Goal: Task Accomplishment & Management: Manage account settings

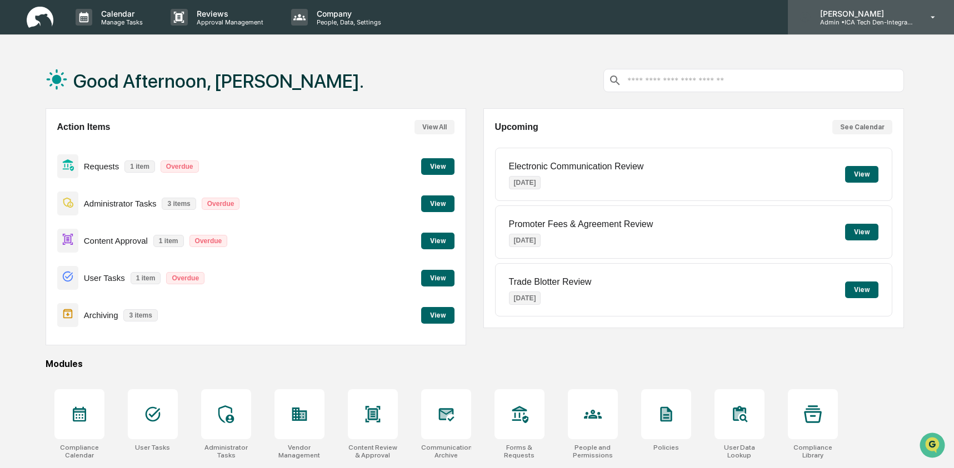
click at [834, 29] on div "Ashley Craddock Admin • ICA Tech Den-Integrated Compliance Advisors" at bounding box center [871, 17] width 166 height 34
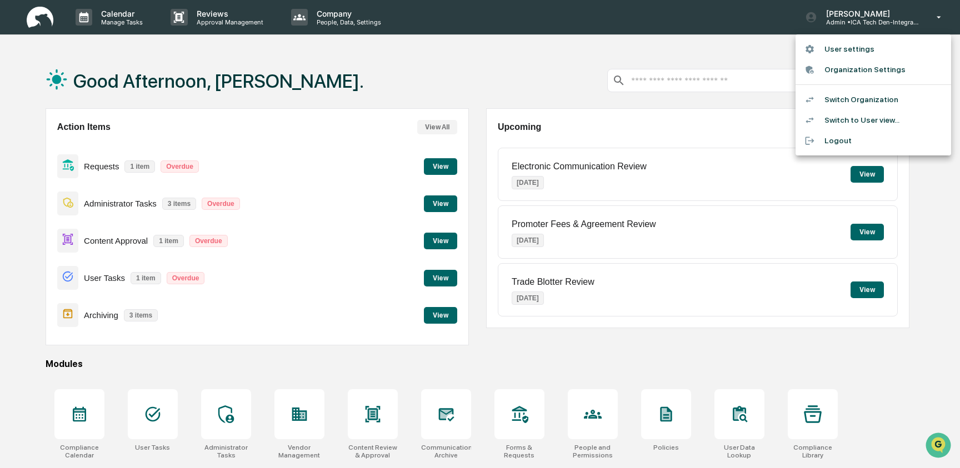
click at [831, 122] on li "Switch to User view..." at bounding box center [873, 120] width 156 height 21
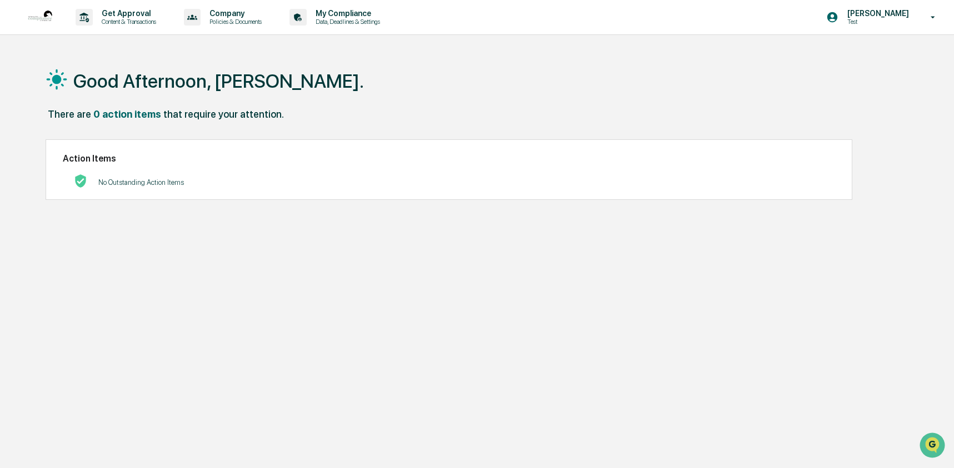
click at [498, 82] on div "Good Afternoon, [PERSON_NAME]." at bounding box center [475, 81] width 858 height 56
click at [142, 21] on p "Content & Transactions" at bounding box center [127, 22] width 69 height 8
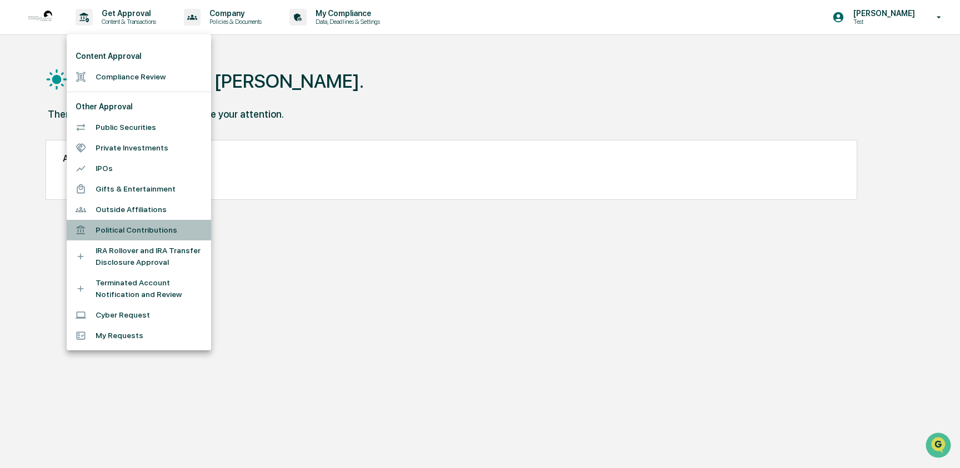
click at [146, 228] on li "Political Contributions" at bounding box center [139, 230] width 144 height 21
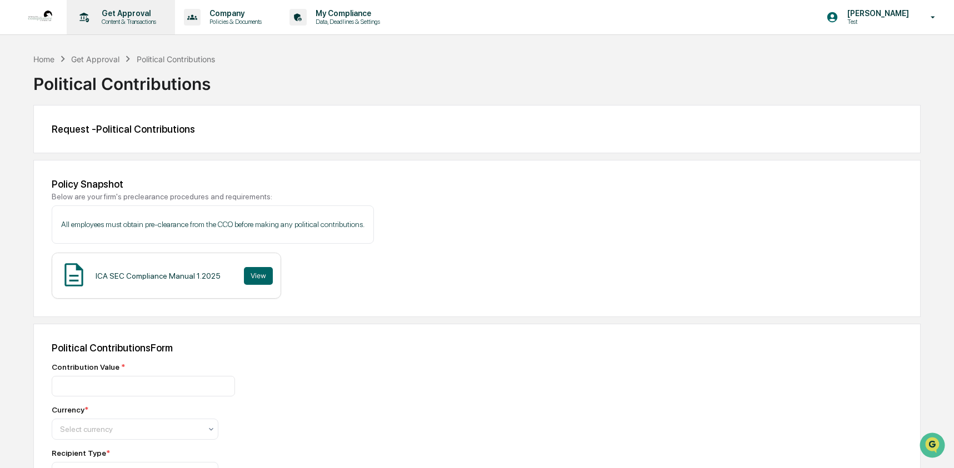
click at [145, 11] on p "Get Approval" at bounding box center [127, 13] width 69 height 9
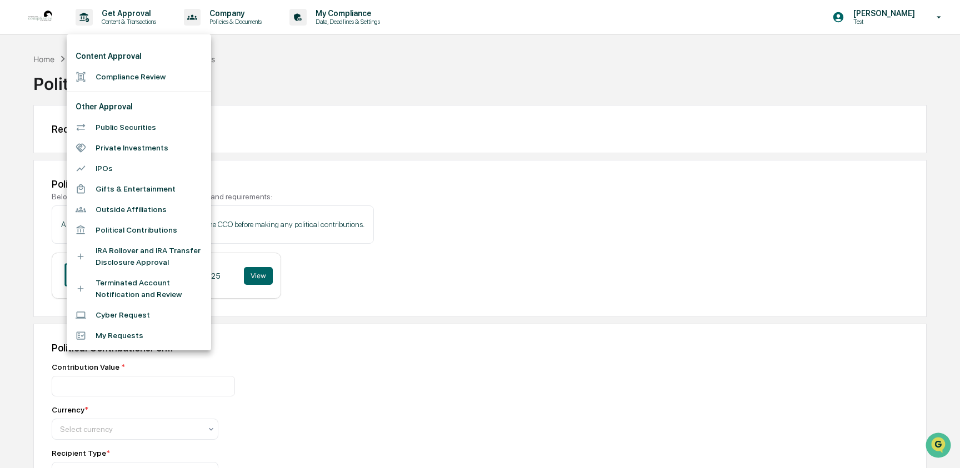
click at [134, 195] on li "Gifts & Entertainment" at bounding box center [139, 189] width 144 height 21
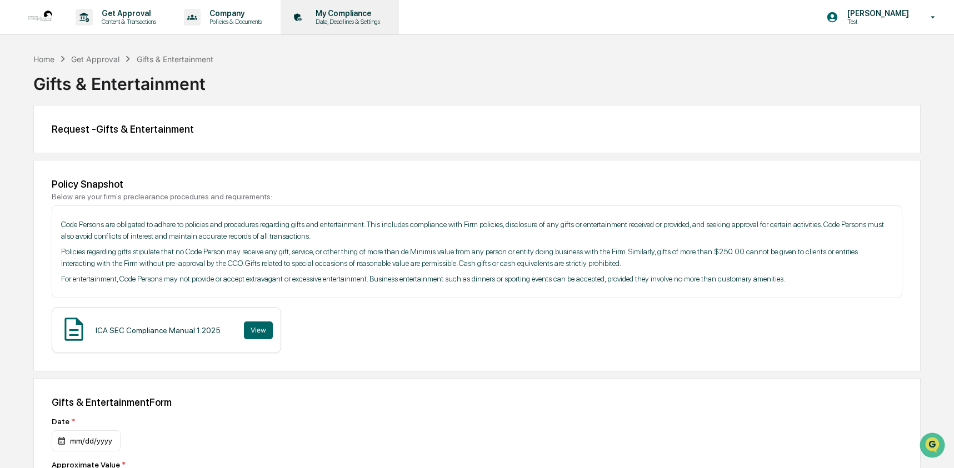
click at [385, 13] on p "My Compliance" at bounding box center [346, 13] width 79 height 9
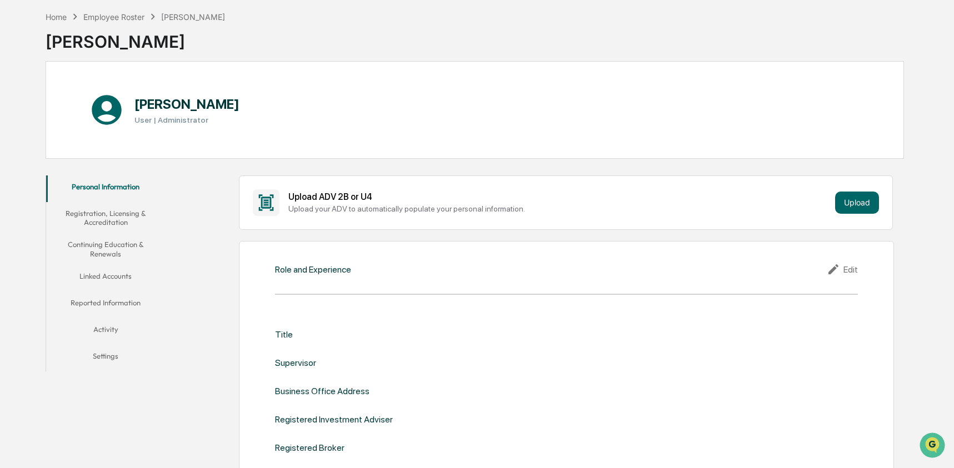
scroll to position [52, 0]
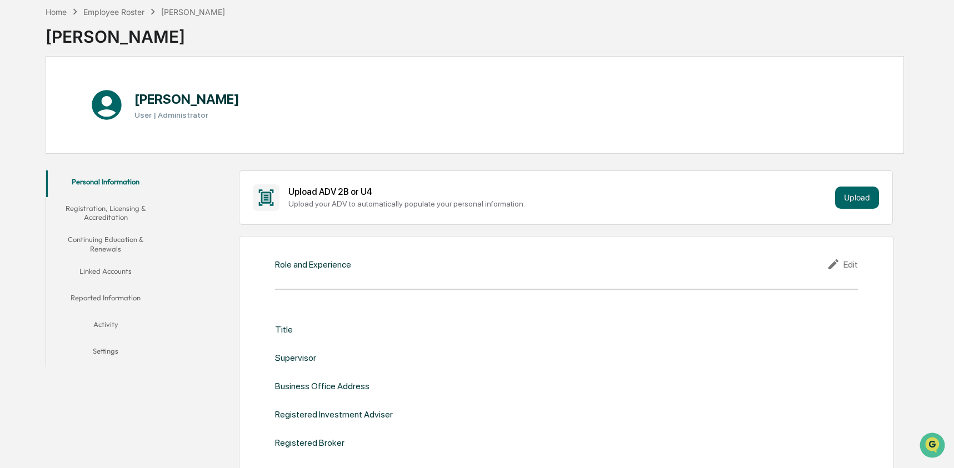
click at [92, 269] on button "Linked Accounts" at bounding box center [105, 273] width 119 height 27
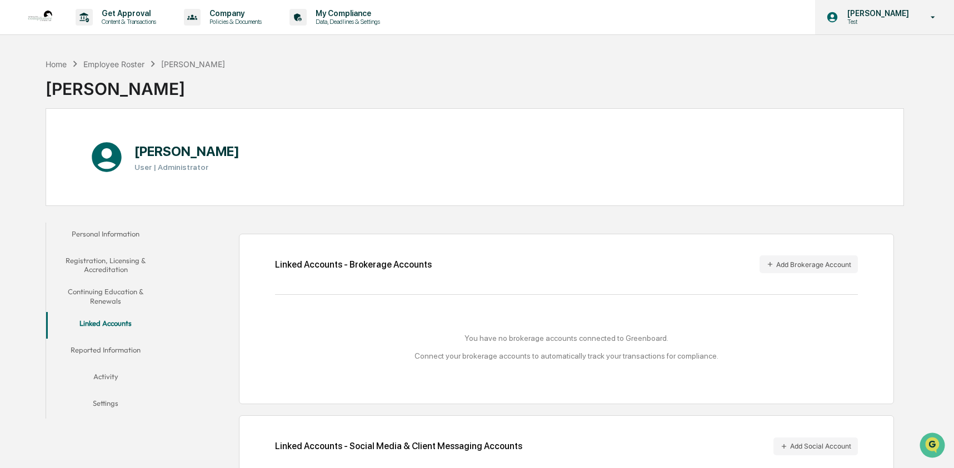
click at [846, 27] on div "[PERSON_NAME] Test" at bounding box center [884, 17] width 139 height 34
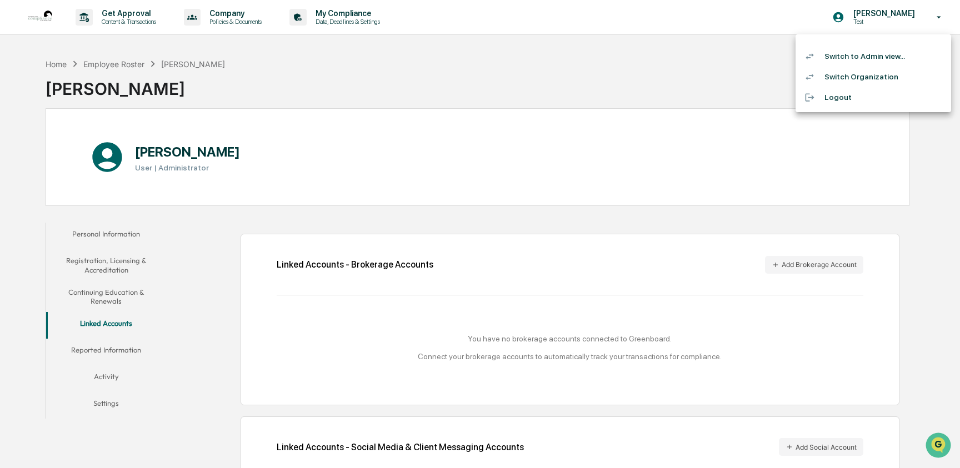
click at [848, 62] on li "Switch to Admin view..." at bounding box center [873, 56] width 156 height 21
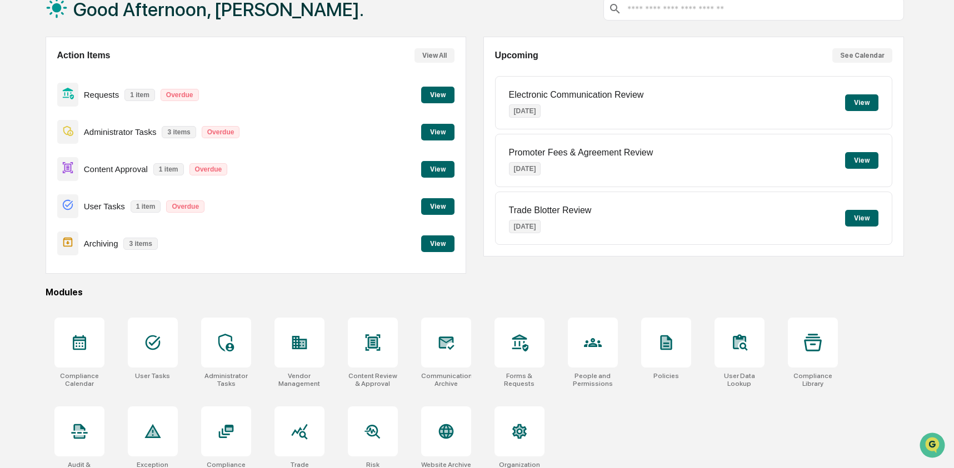
scroll to position [72, 0]
click at [452, 349] on icon at bounding box center [446, 342] width 18 height 18
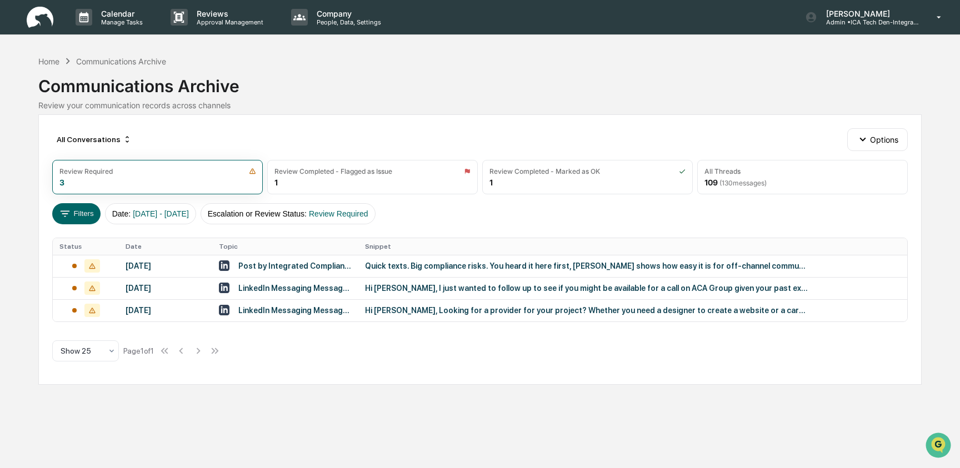
click at [453, 116] on div "All Conversations Options Review Required 3 Review Completed - Flagged as Issue…" at bounding box center [479, 249] width 883 height 270
click at [305, 181] on div "Review Completed - Flagged as Issue 1" at bounding box center [372, 177] width 211 height 34
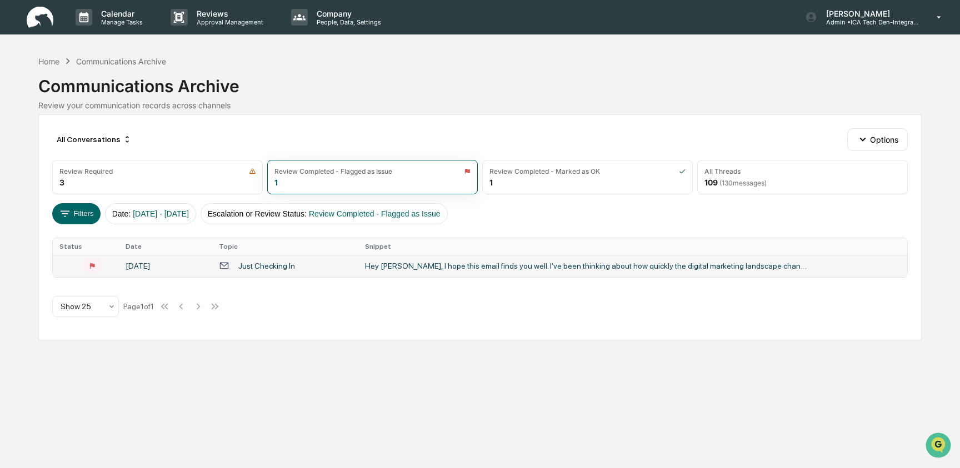
click at [207, 265] on td "[DATE]" at bounding box center [165, 266] width 93 height 22
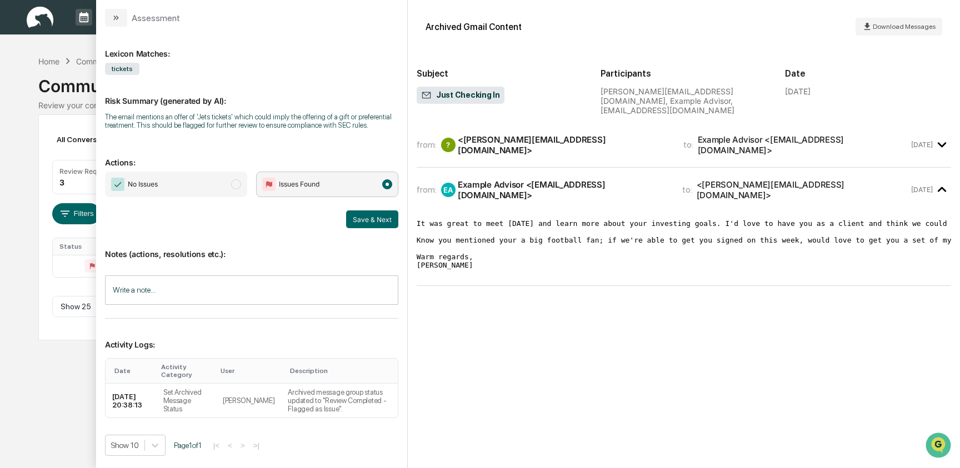
click at [222, 192] on span "No Issues" at bounding box center [176, 185] width 142 height 26
click at [201, 305] on input "Write a note..." at bounding box center [251, 289] width 293 height 29
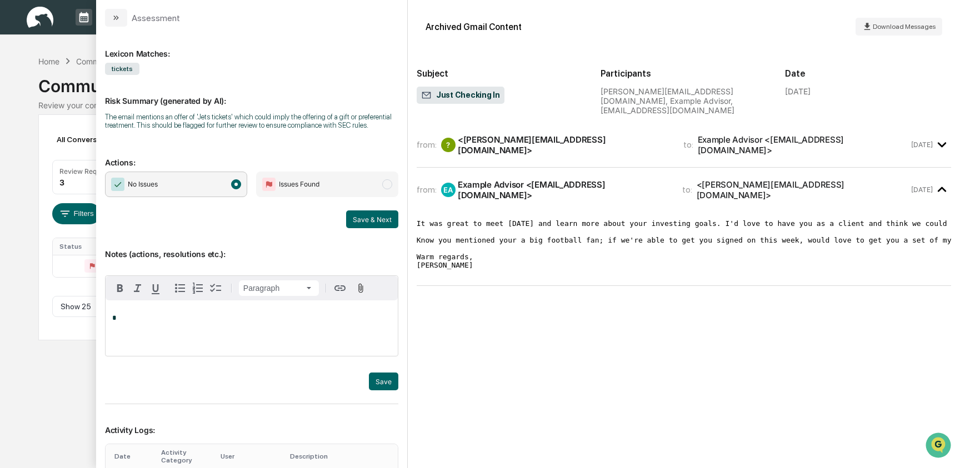
click at [339, 197] on span "Issues Found" at bounding box center [327, 185] width 142 height 26
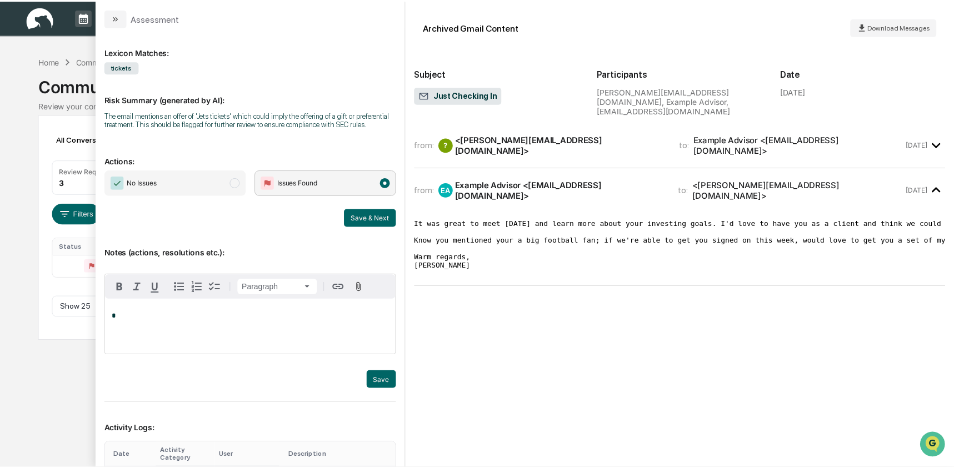
scroll to position [2, 0]
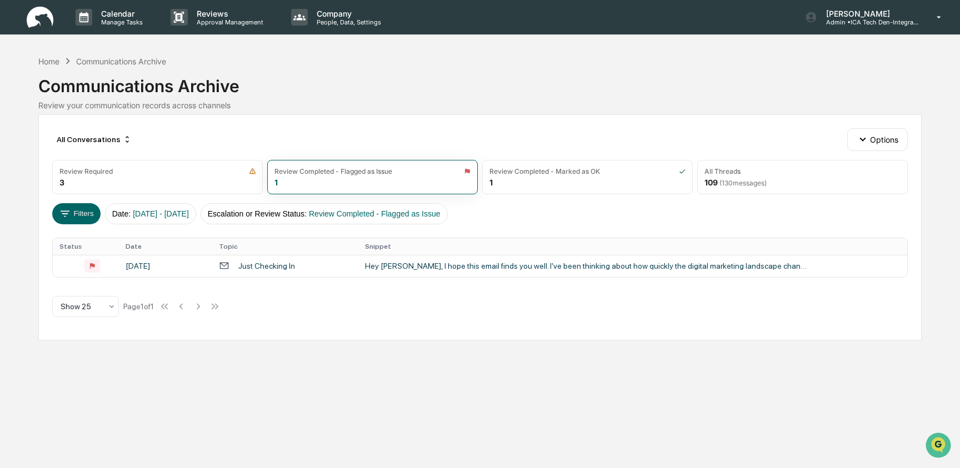
click at [37, 163] on div "Calendar Manage Tasks Reviews Approval Management Company People, Data, Setting…" at bounding box center [480, 234] width 960 height 468
click at [50, 62] on div "Home" at bounding box center [48, 61] width 21 height 9
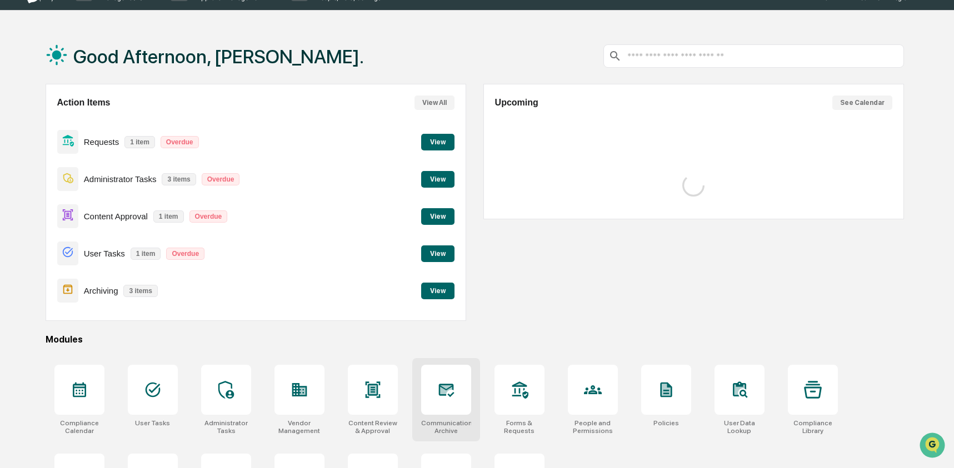
scroll to position [53, 0]
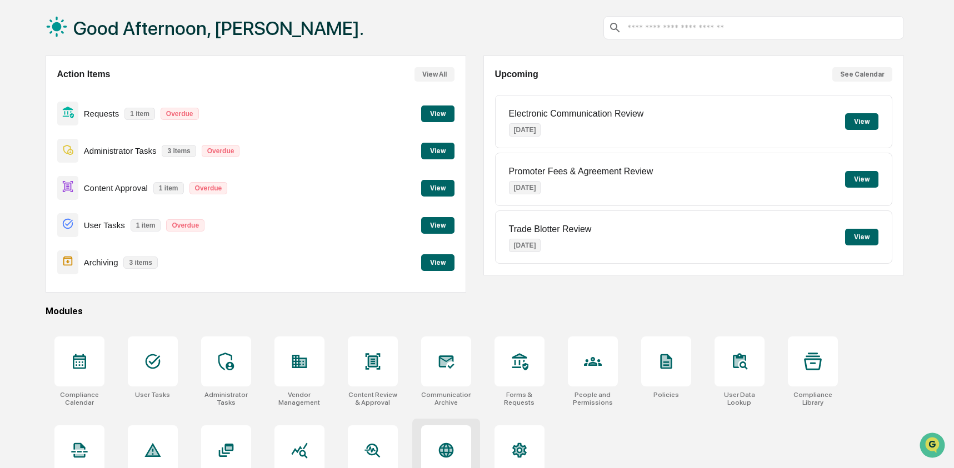
click at [432, 458] on div at bounding box center [446, 450] width 50 height 50
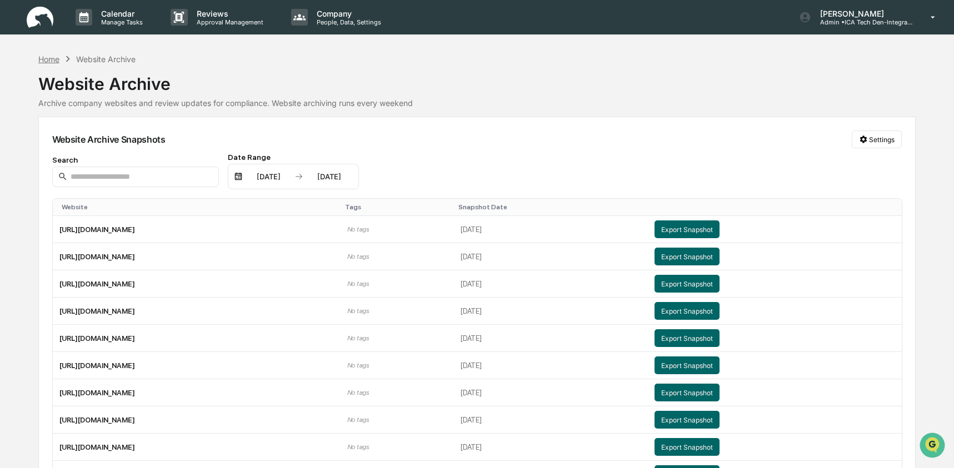
click at [45, 61] on div "Home" at bounding box center [48, 58] width 21 height 9
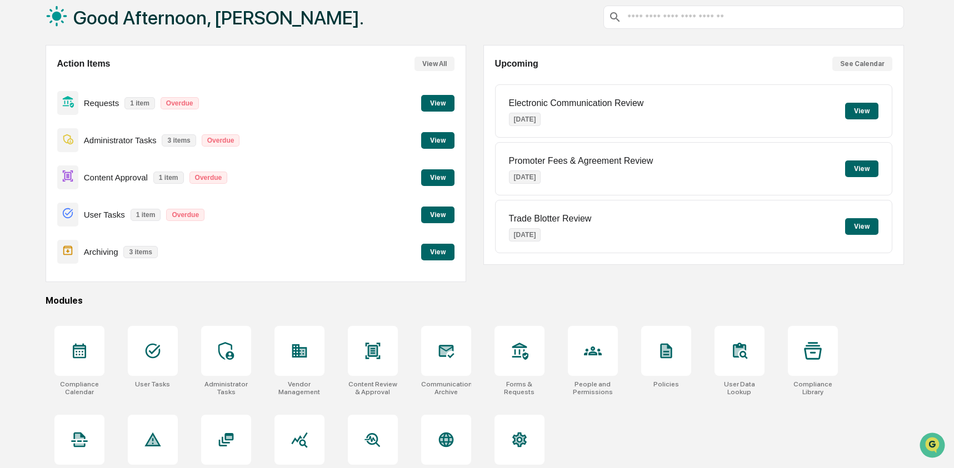
scroll to position [89, 0]
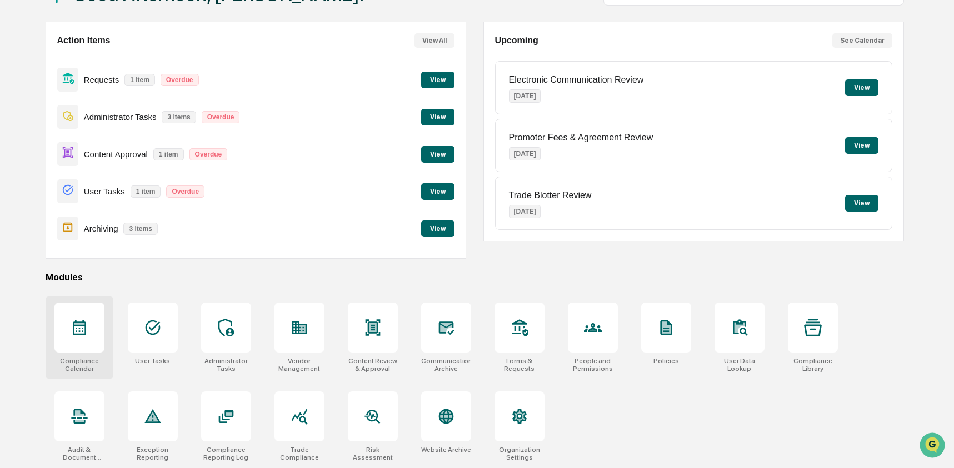
click at [78, 325] on icon at bounding box center [80, 328] width 18 height 18
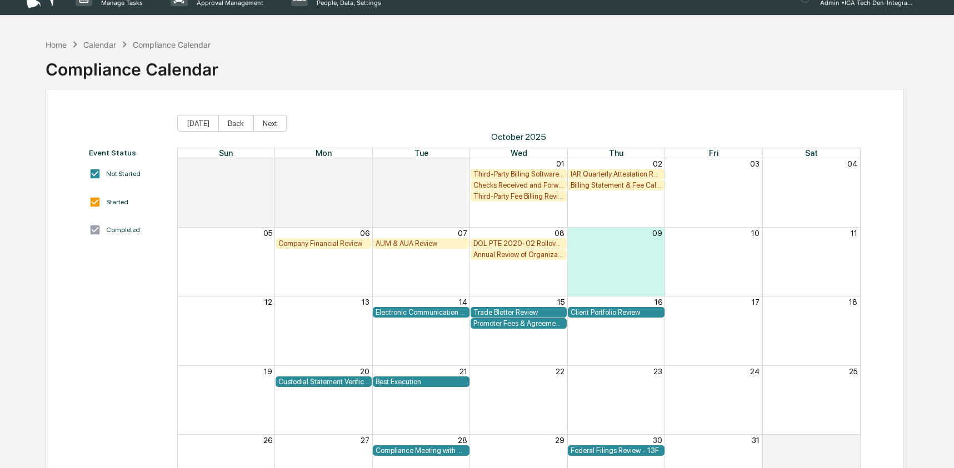
scroll to position [59, 0]
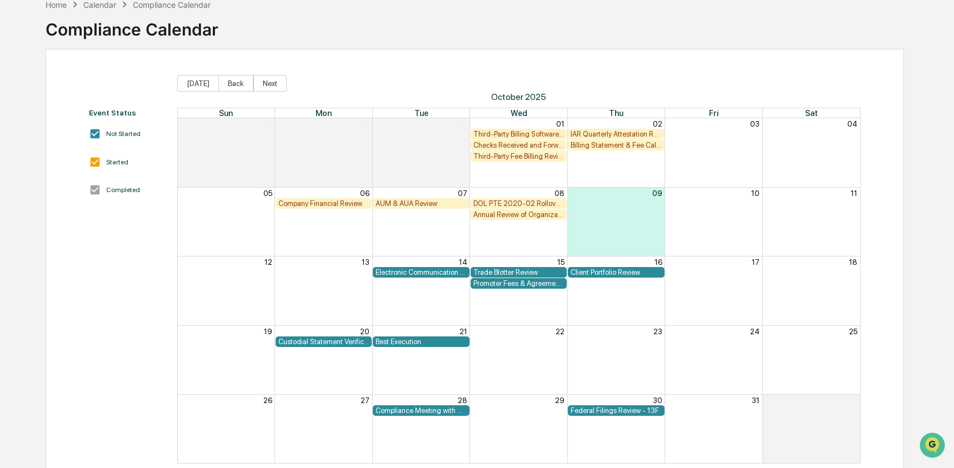
click at [405, 203] on div "AUM & AUA Review" at bounding box center [420, 203] width 91 height 8
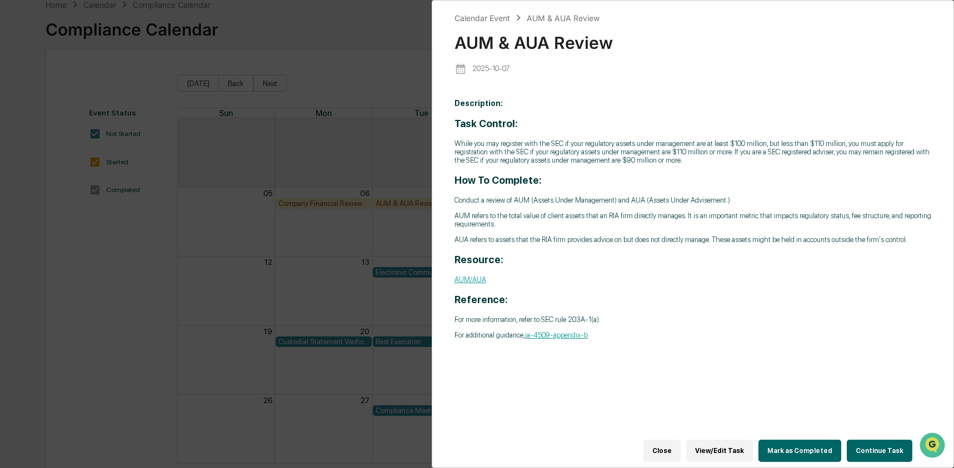
click at [871, 445] on button "Continue Task" at bounding box center [879, 451] width 66 height 22
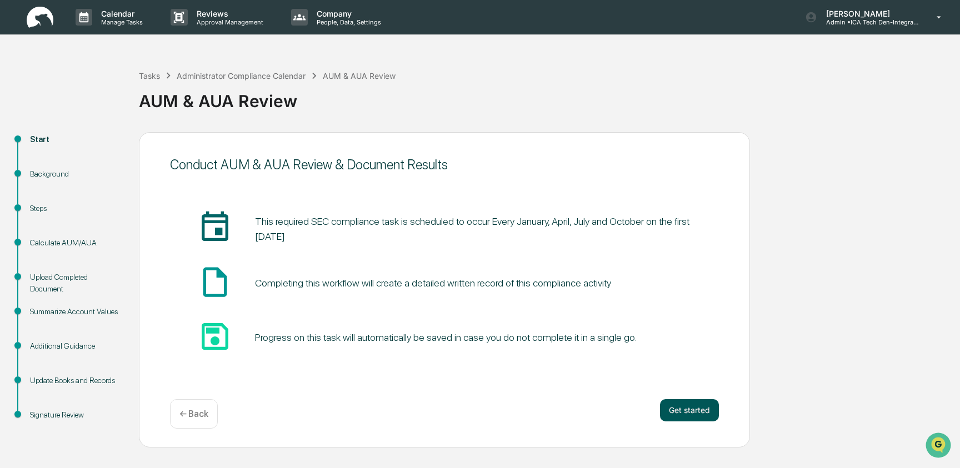
click at [698, 413] on button "Get started" at bounding box center [689, 410] width 59 height 22
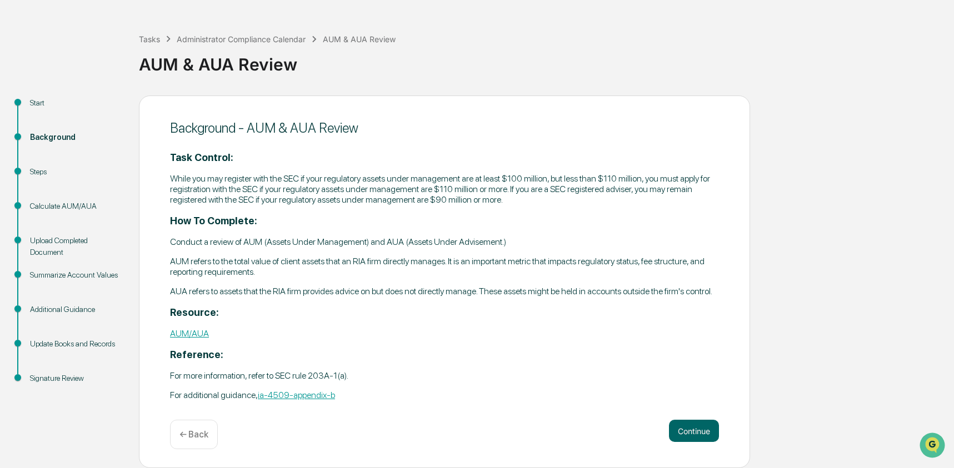
scroll to position [40, 0]
click at [690, 433] on button "Continue" at bounding box center [694, 431] width 50 height 22
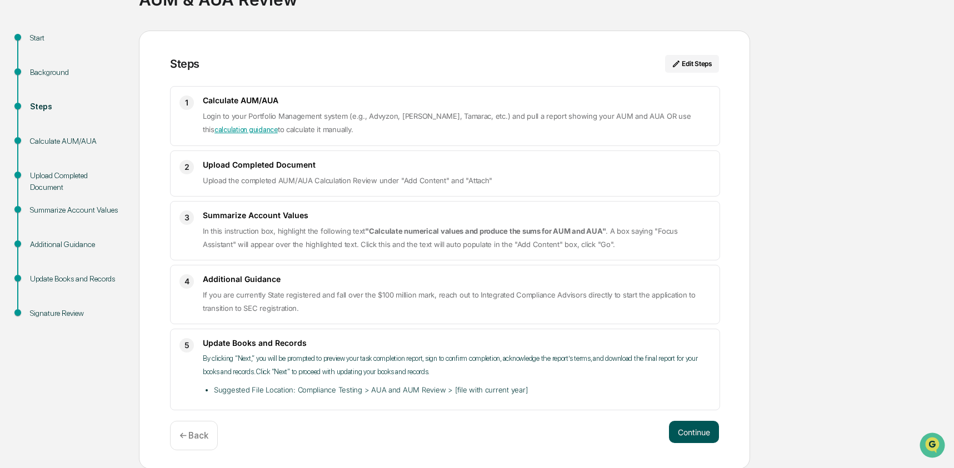
click at [697, 439] on button "Continue" at bounding box center [694, 432] width 50 height 22
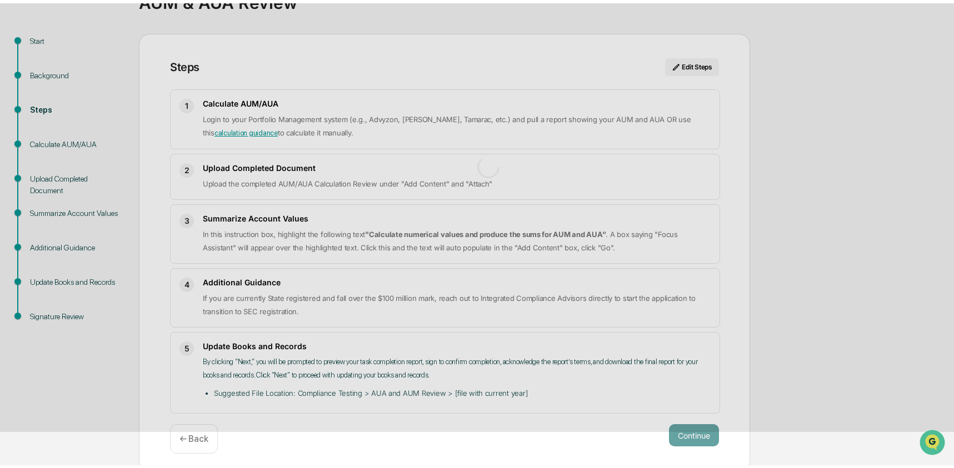
scroll to position [8, 0]
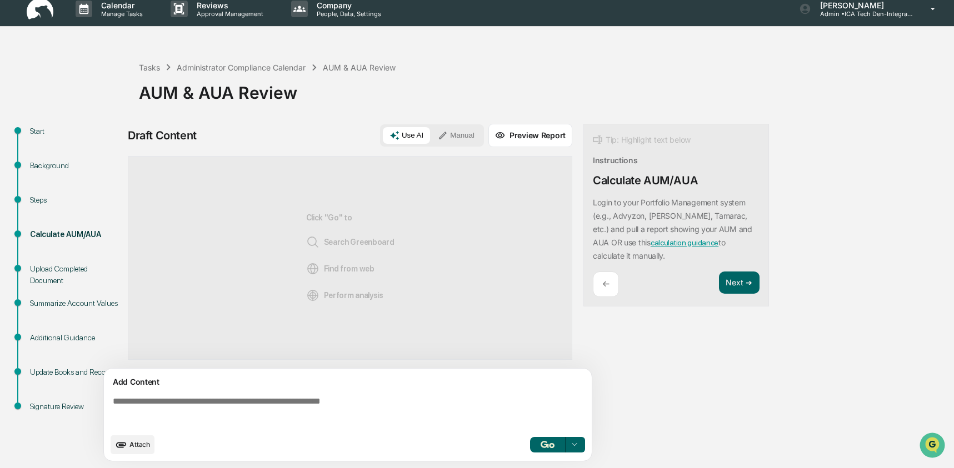
click at [305, 400] on textarea at bounding box center [349, 412] width 483 height 40
click at [245, 415] on textarea at bounding box center [349, 412] width 483 height 40
click at [455, 131] on button "Manual" at bounding box center [456, 135] width 50 height 17
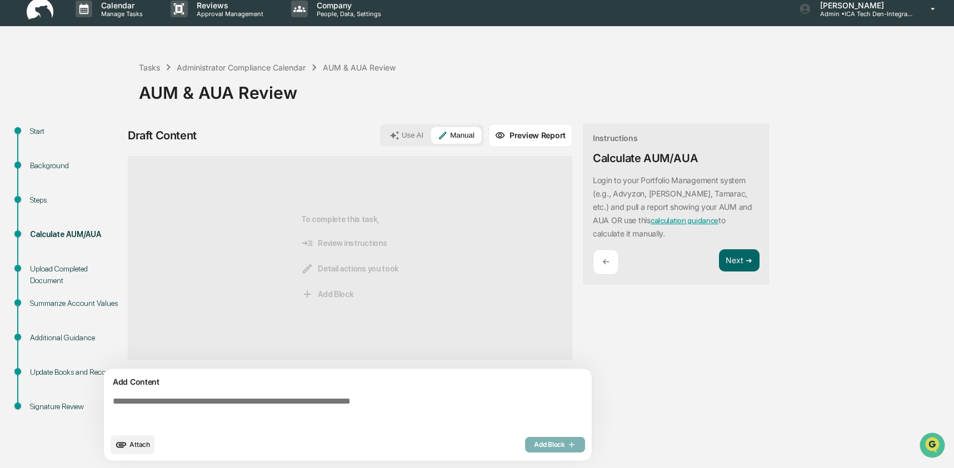
click at [146, 404] on textarea at bounding box center [349, 412] width 483 height 40
click at [525, 137] on button "Preview Report" at bounding box center [530, 135] width 84 height 23
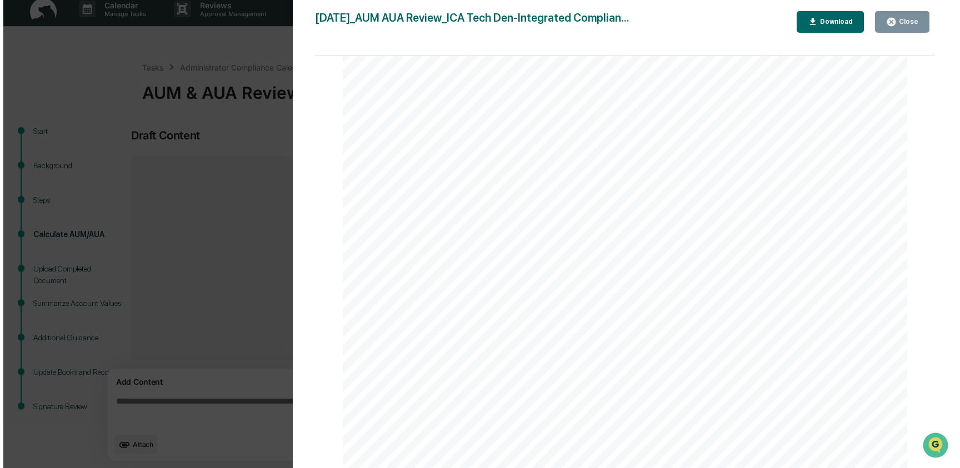
scroll to position [86, 0]
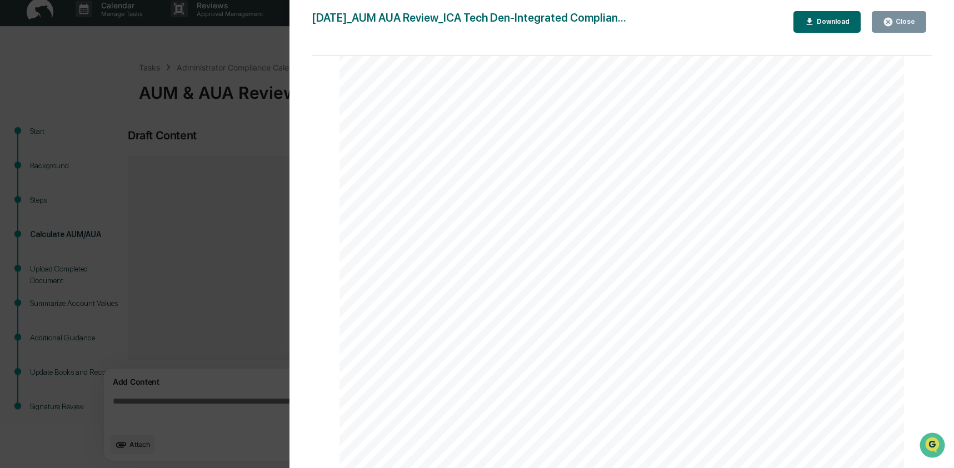
click at [214, 137] on div "Version History 10/09/2025, 08:50 PM Ashley Craddock 2025-10-09_AUM AUA Review_…" at bounding box center [477, 234] width 954 height 468
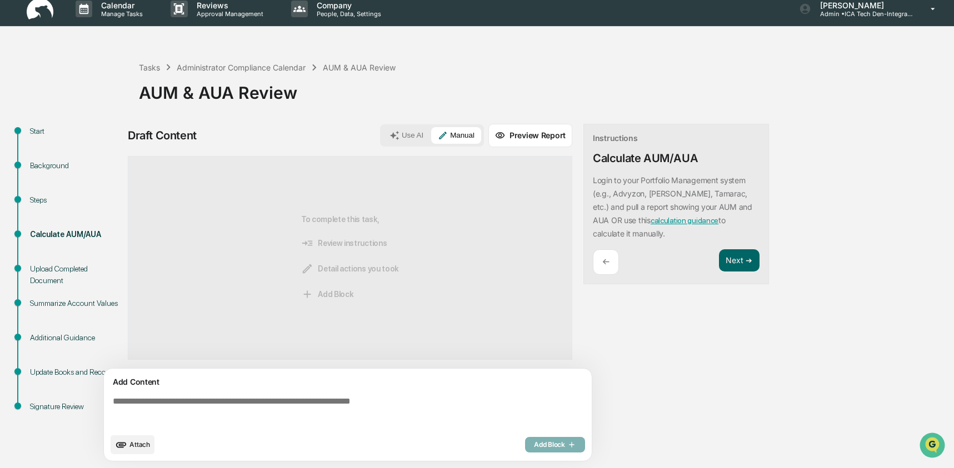
click at [52, 14] on img at bounding box center [40, 9] width 27 height 22
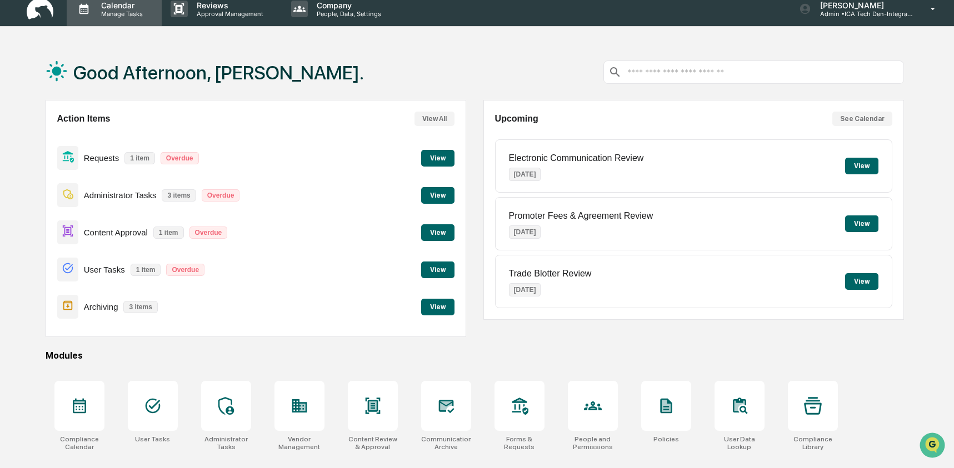
click at [98, 14] on p "Manage Tasks" at bounding box center [120, 14] width 56 height 8
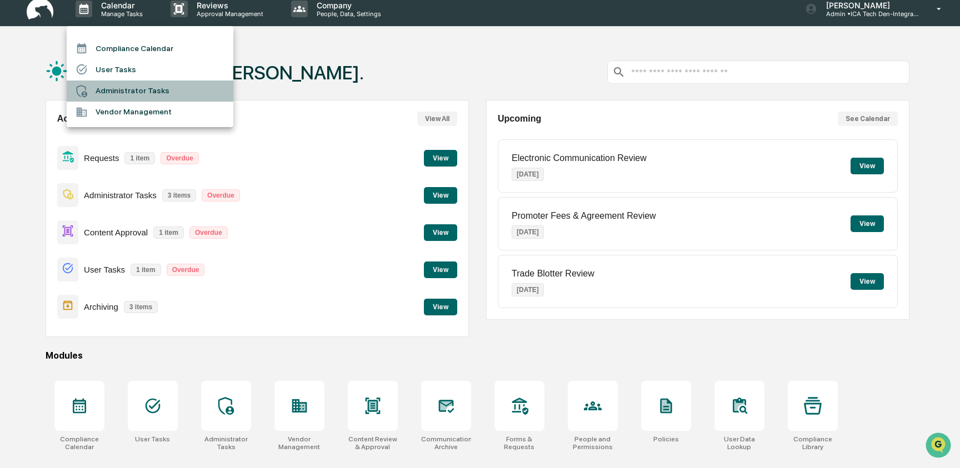
click at [121, 86] on li "Administrator Tasks" at bounding box center [150, 91] width 167 height 21
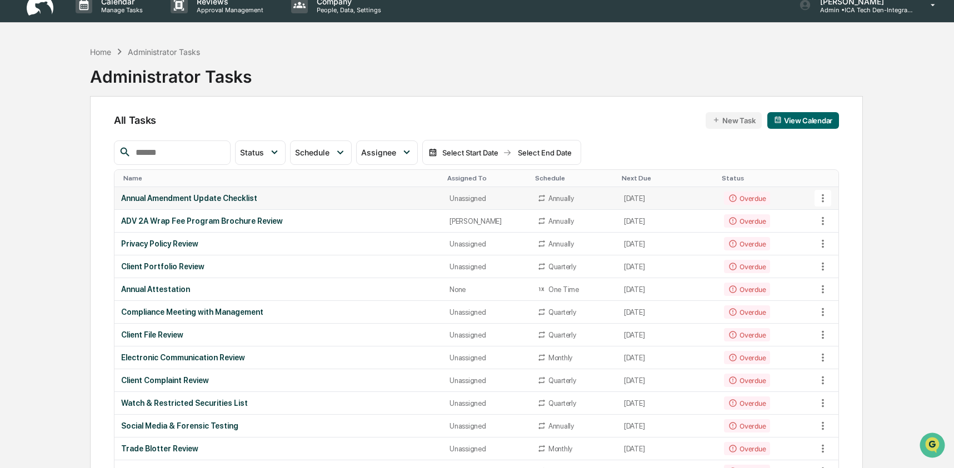
scroll to position [13, 0]
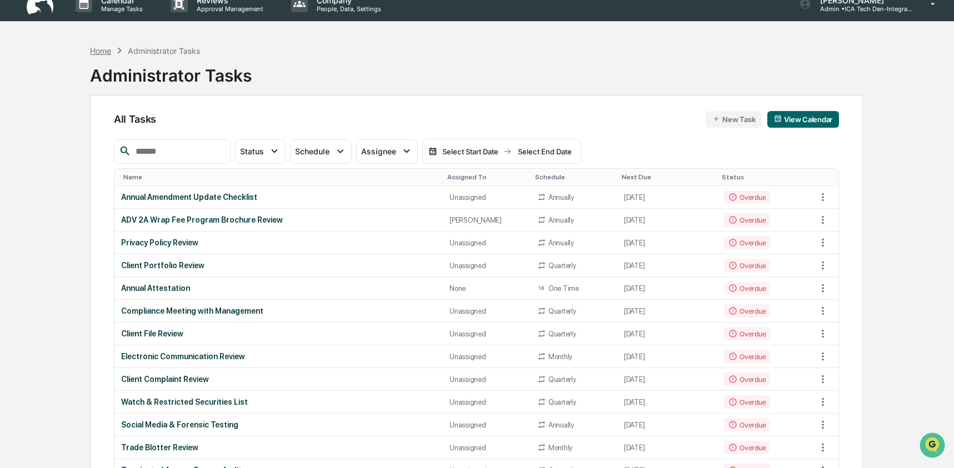
click at [98, 50] on div "Home" at bounding box center [100, 50] width 21 height 9
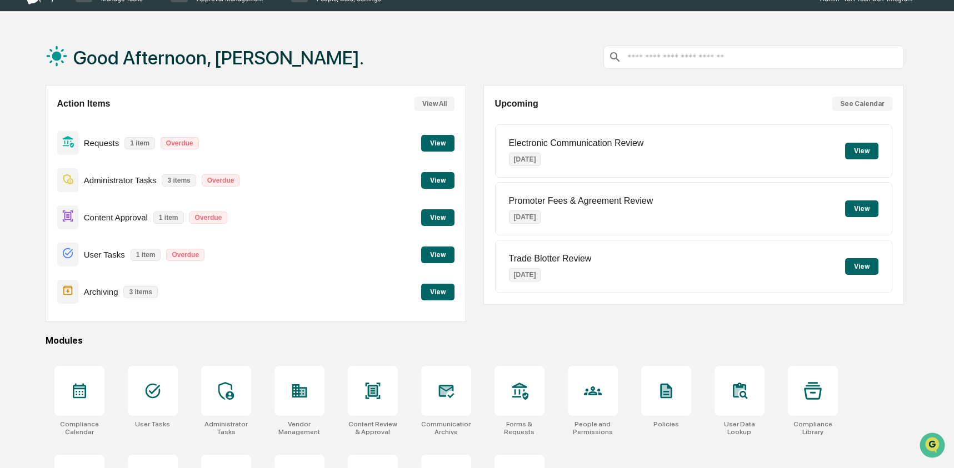
scroll to position [26, 0]
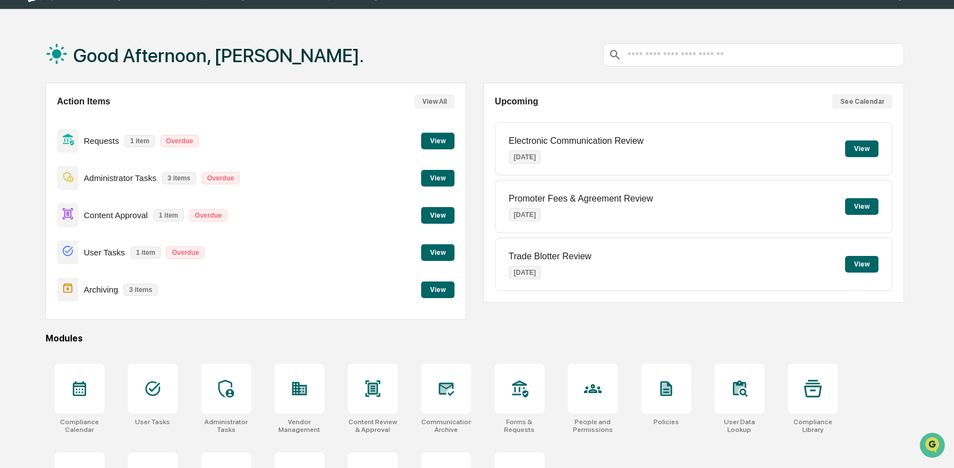
click at [448, 217] on button "View" at bounding box center [437, 215] width 33 height 17
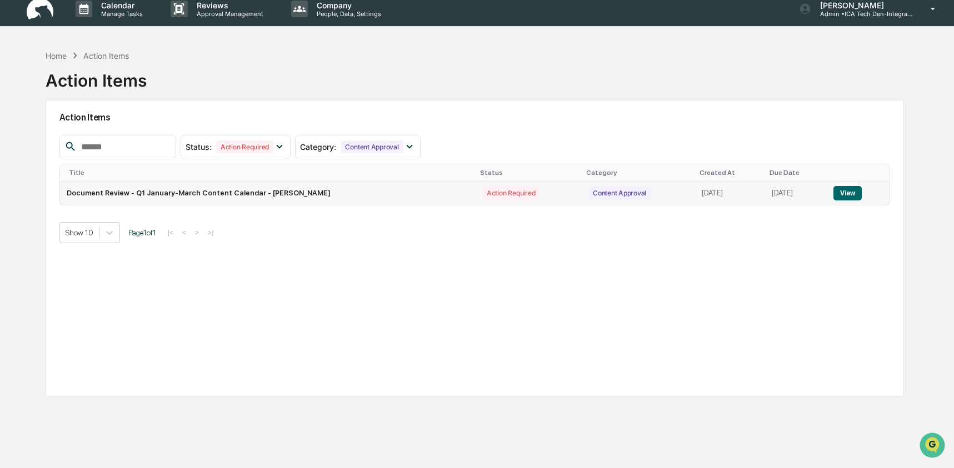
scroll to position [7, 0]
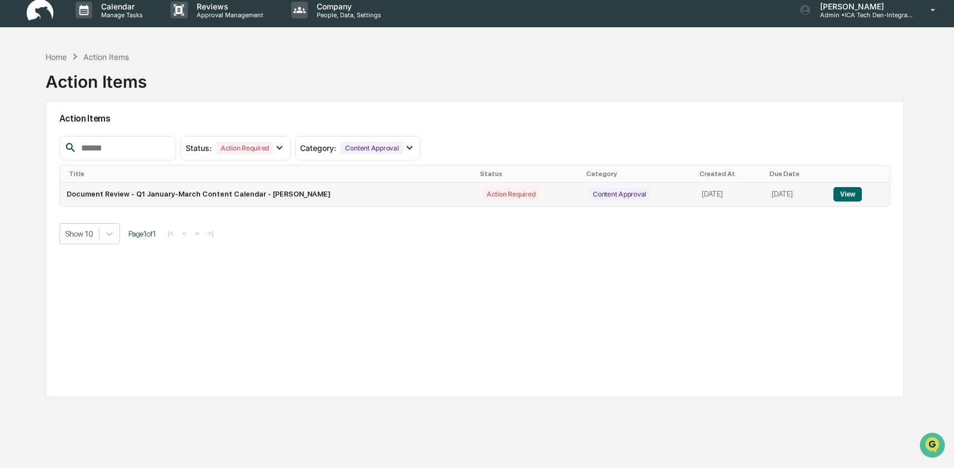
click at [854, 194] on button "View" at bounding box center [847, 194] width 28 height 14
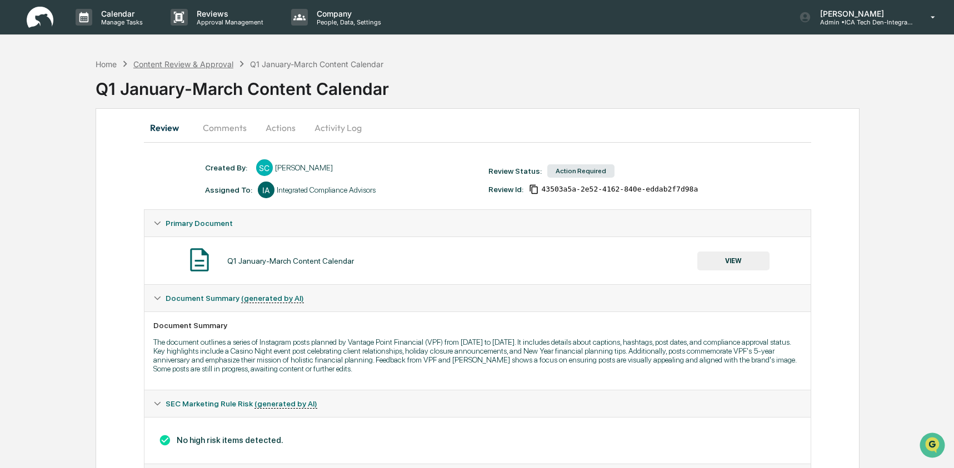
click at [222, 67] on div "Content Review & Approval" at bounding box center [183, 63] width 100 height 9
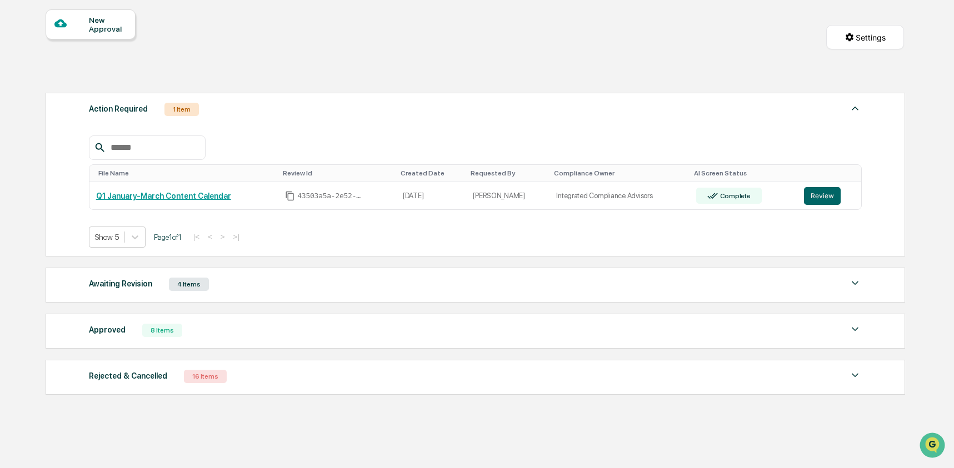
scroll to position [121, 0]
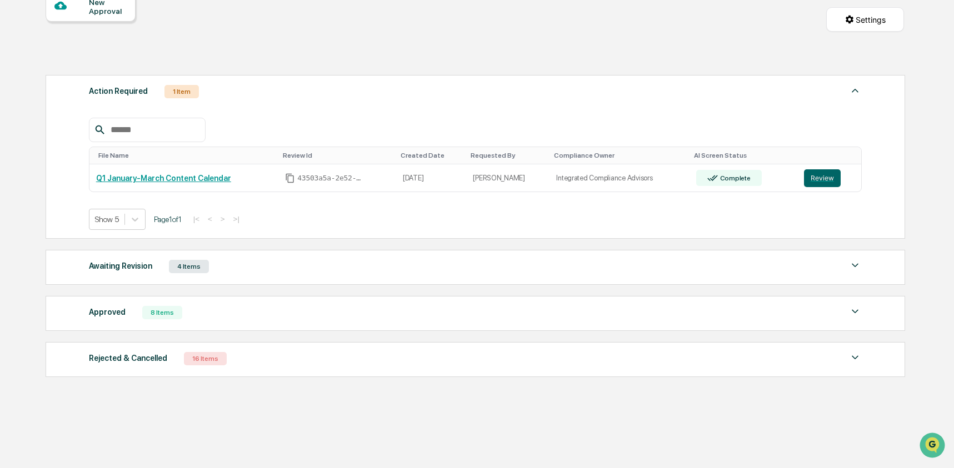
click at [247, 262] on div "Awaiting Revision 4 Items" at bounding box center [475, 267] width 773 height 16
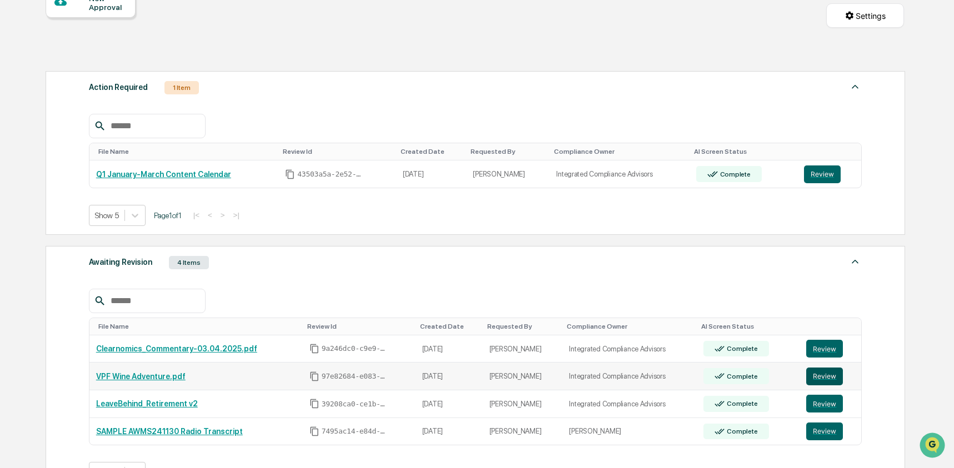
click at [811, 380] on button "Review" at bounding box center [824, 377] width 37 height 18
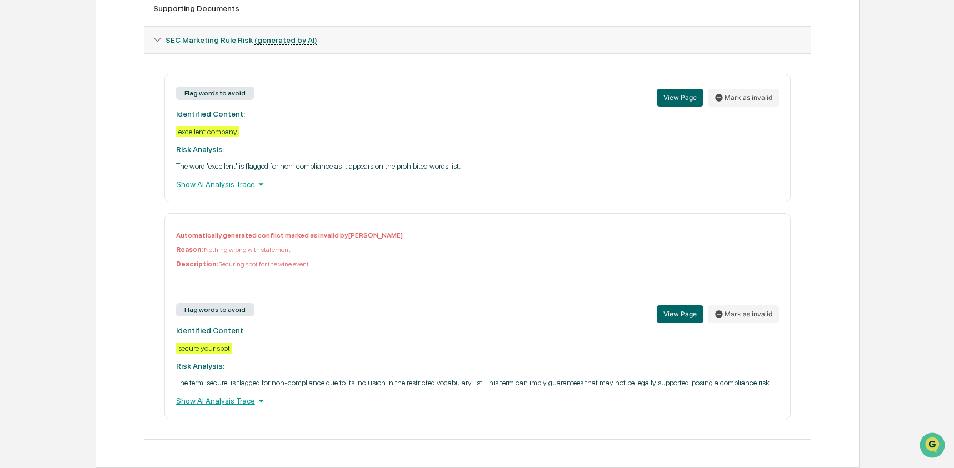
scroll to position [499, 0]
drag, startPoint x: 196, startPoint y: 295, endPoint x: 246, endPoint y: 295, distance: 50.0
click at [246, 303] on div "Flag words to avoid" at bounding box center [215, 309] width 78 height 13
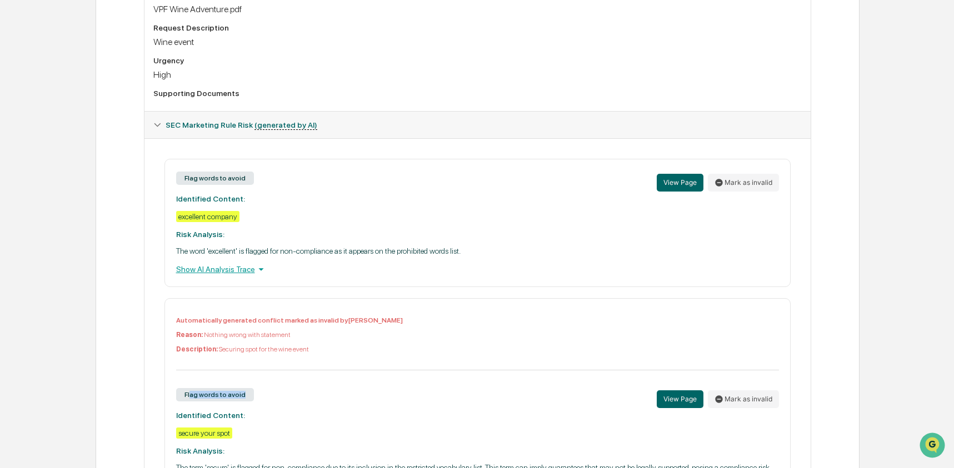
scroll to position [391, 0]
click at [330, 230] on div "Flag words to avoid View Page Mark as invalid Identified Content: excellent com…" at bounding box center [477, 223] width 627 height 128
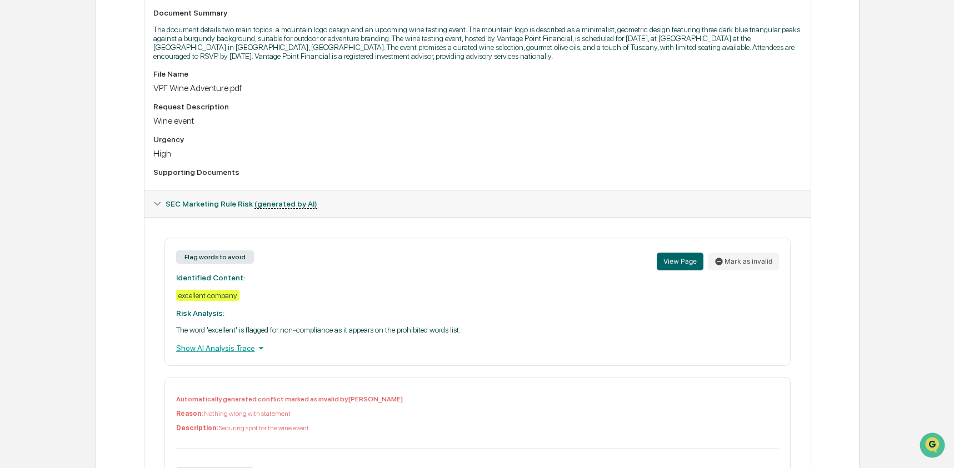
scroll to position [0, 0]
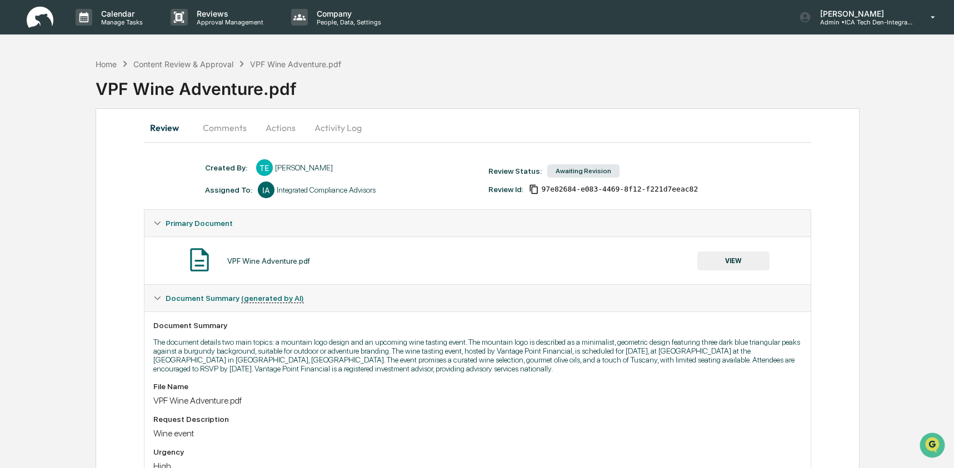
click at [290, 132] on button "Actions" at bounding box center [280, 127] width 50 height 27
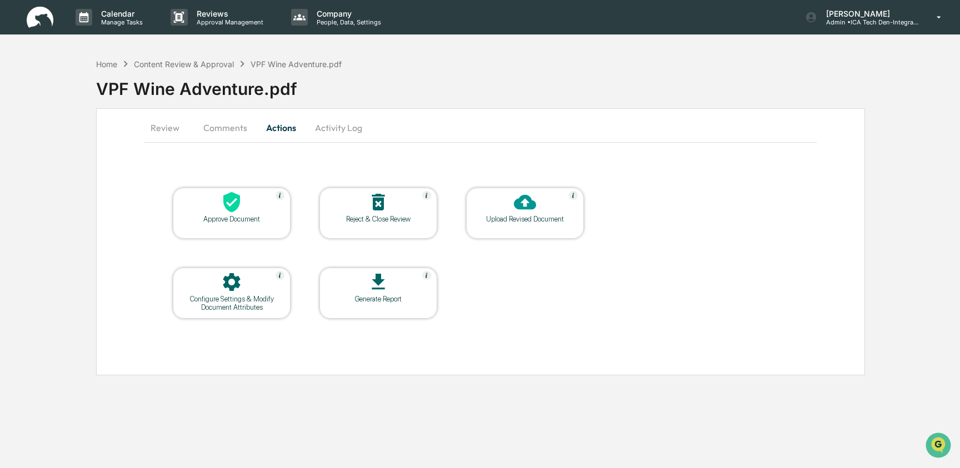
click at [230, 129] on button "Comments" at bounding box center [225, 127] width 62 height 27
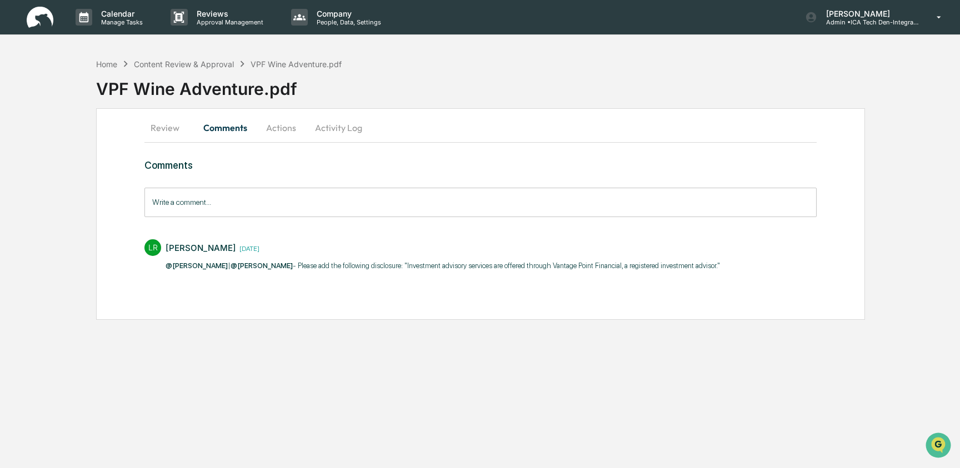
click at [206, 202] on input "Write a comment..." at bounding box center [480, 202] width 672 height 29
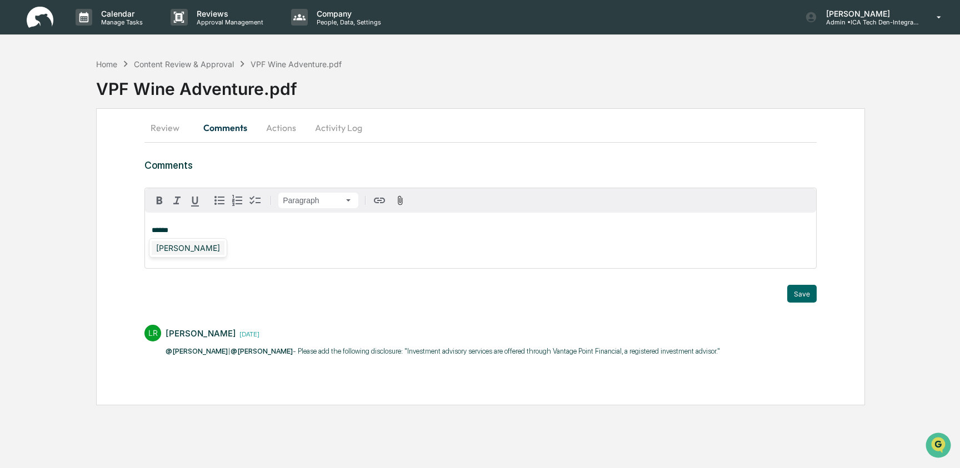
click at [168, 249] on div "Adam Ostermiller" at bounding box center [188, 248] width 73 height 14
click at [263, 243] on div "**********" at bounding box center [480, 241] width 671 height 56
click at [331, 133] on button "Activity Log" at bounding box center [338, 127] width 65 height 27
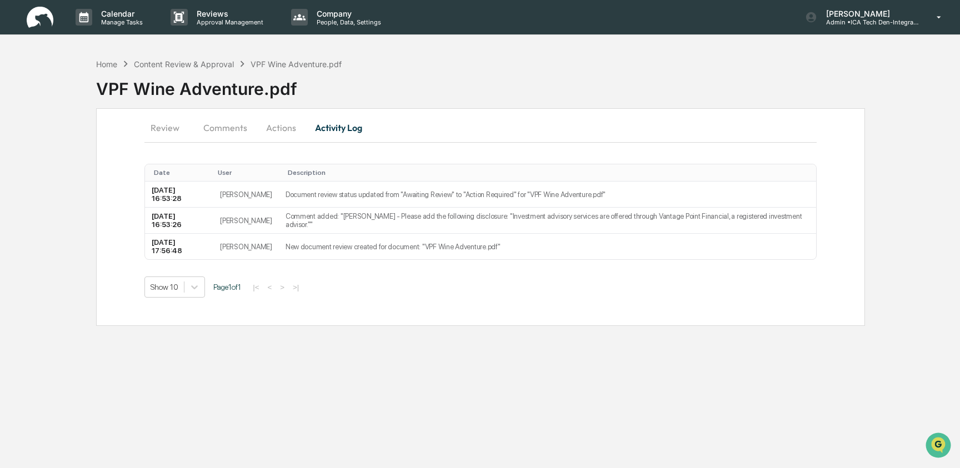
click at [168, 133] on button "Review" at bounding box center [169, 127] width 50 height 27
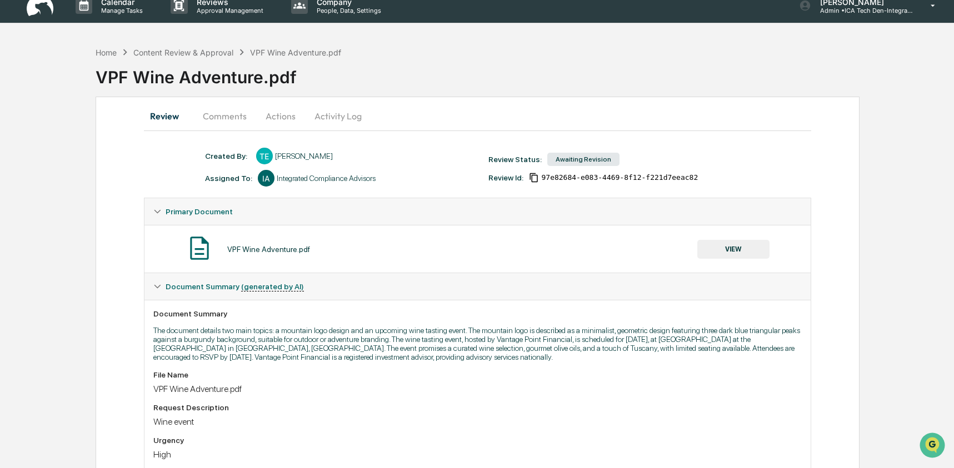
scroll to position [13, 0]
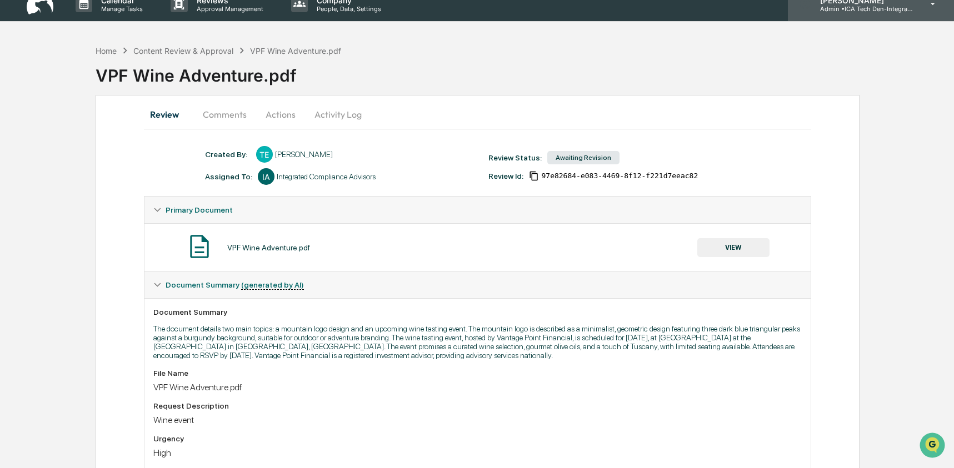
click at [844, 9] on p "Admin • ICA Tech Den-Integrated Compliance Advisors" at bounding box center [862, 9] width 103 height 8
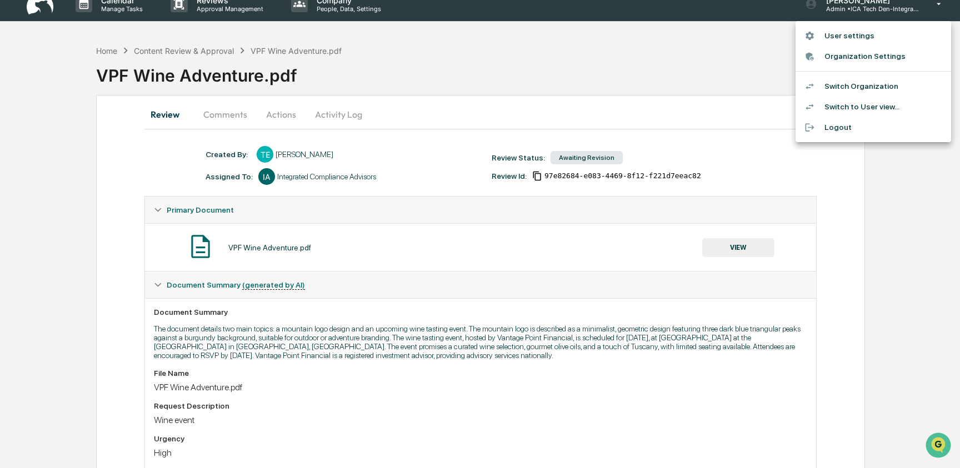
click at [844, 103] on li "Switch to User view..." at bounding box center [873, 107] width 156 height 21
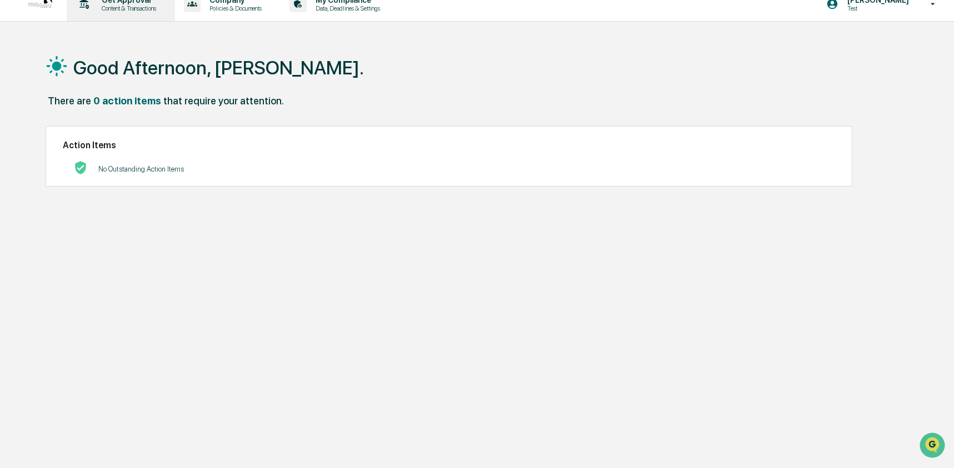
click at [142, 16] on div "Get Approval Content & Transactions" at bounding box center [119, 4] width 97 height 34
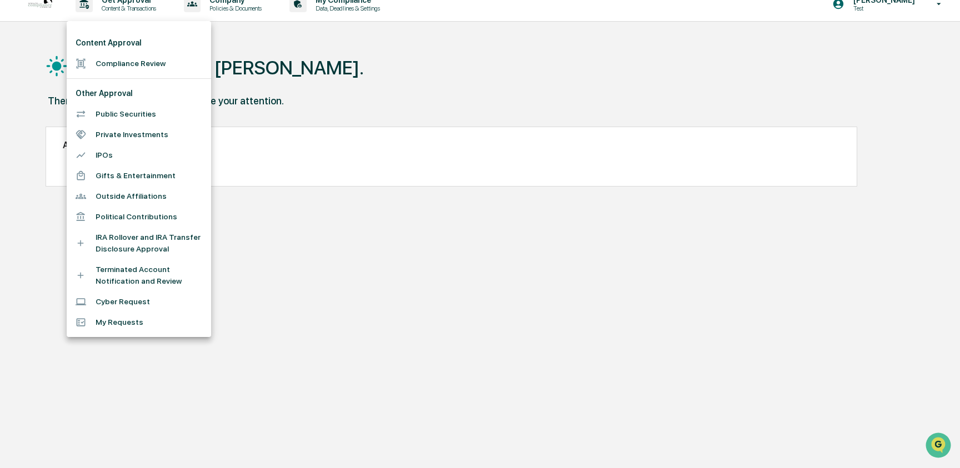
click at [131, 67] on li "Compliance Review" at bounding box center [139, 63] width 144 height 21
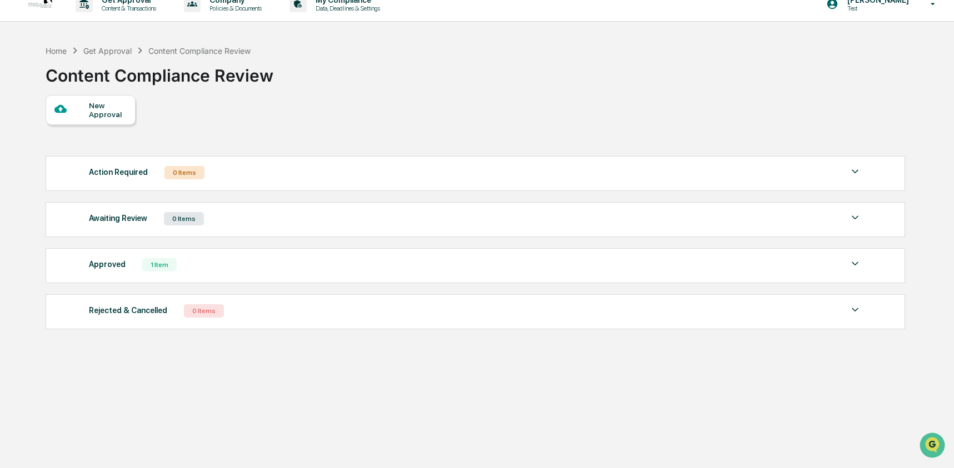
click at [121, 178] on div "Action Required" at bounding box center [118, 172] width 59 height 14
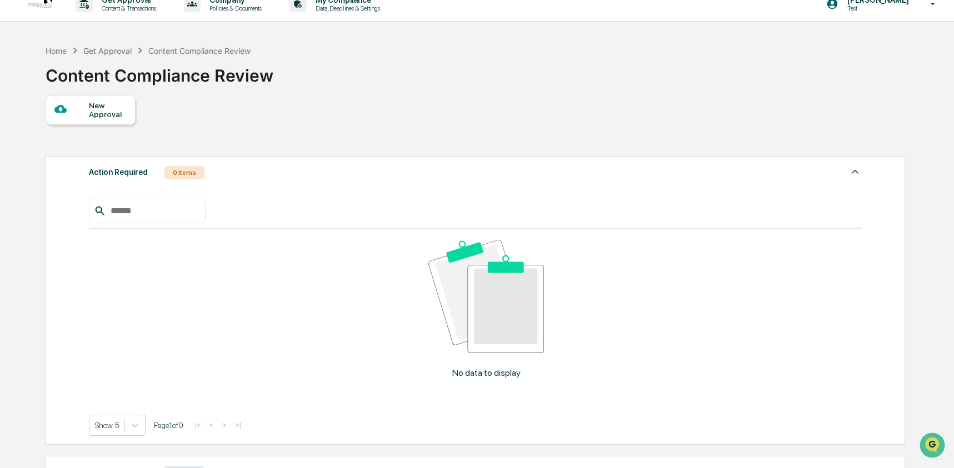
click at [130, 174] on div "Action Required" at bounding box center [118, 172] width 59 height 14
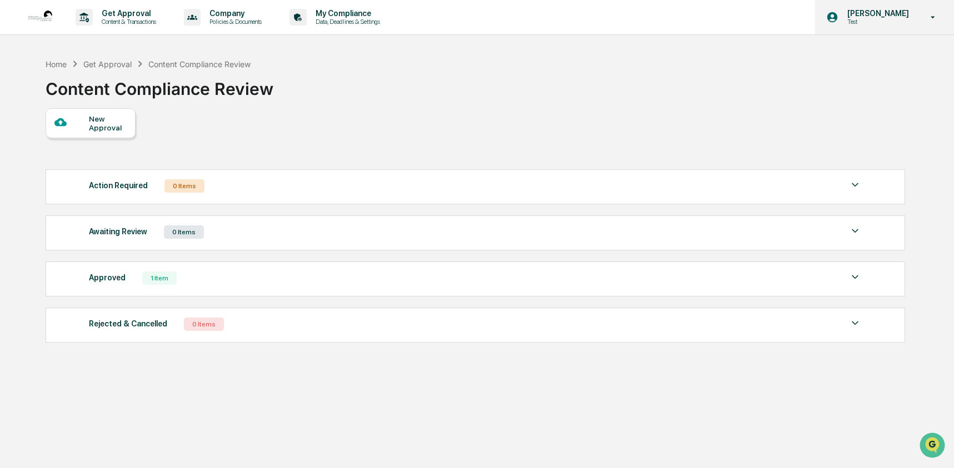
click at [858, 26] on div "Ashley Craddock Test" at bounding box center [884, 17] width 139 height 34
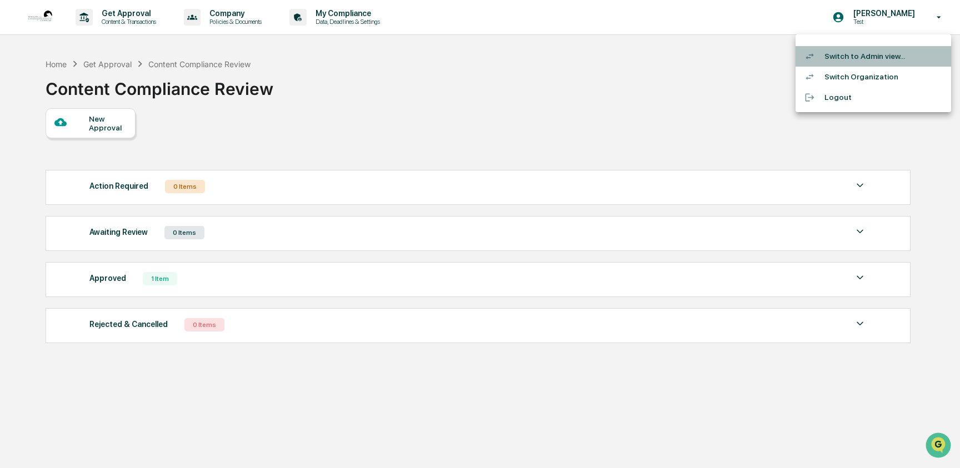
click at [858, 54] on li "Switch to Admin view..." at bounding box center [873, 56] width 156 height 21
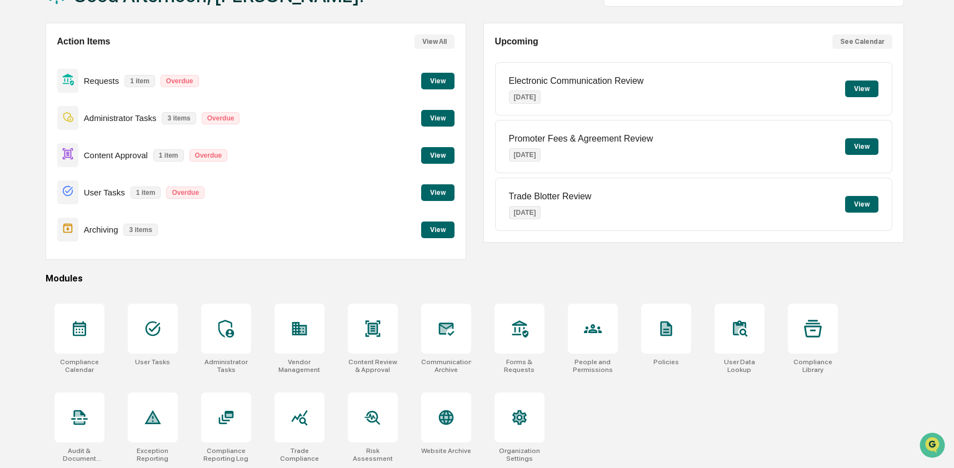
scroll to position [89, 0]
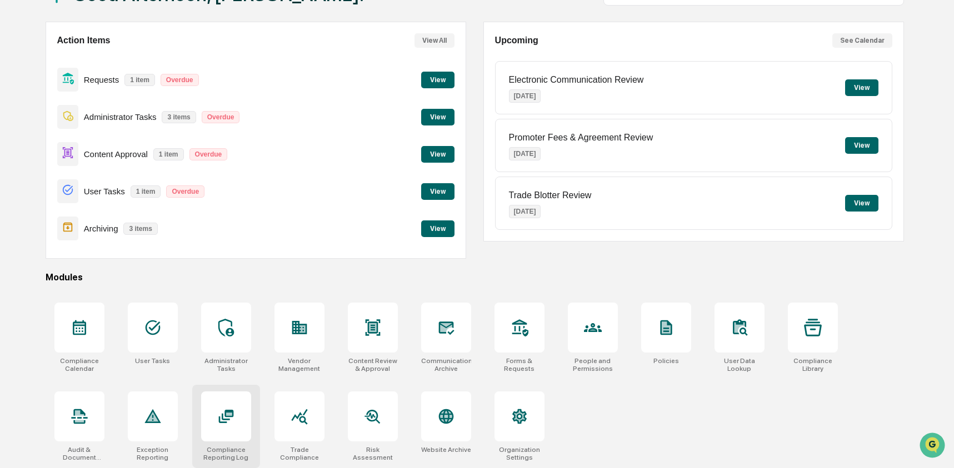
click at [217, 408] on icon at bounding box center [226, 417] width 18 height 18
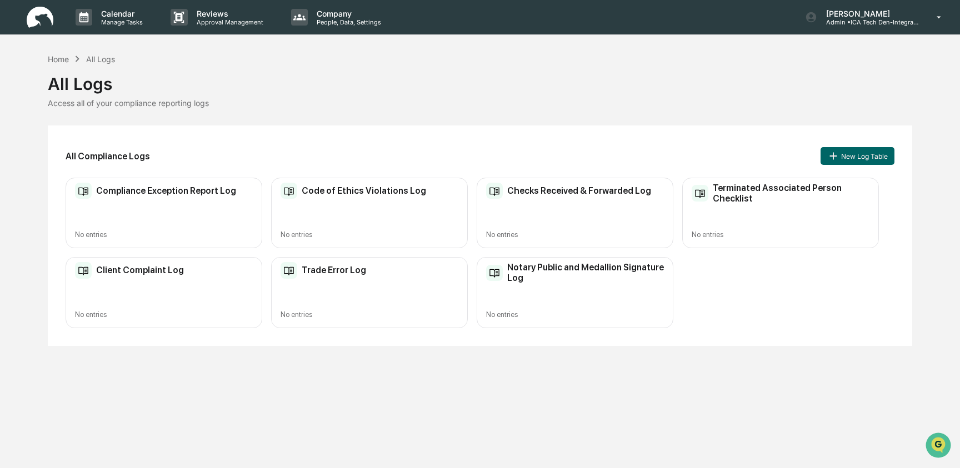
click at [410, 202] on div "Code of Ethics Violations Log No entries" at bounding box center [369, 213] width 197 height 71
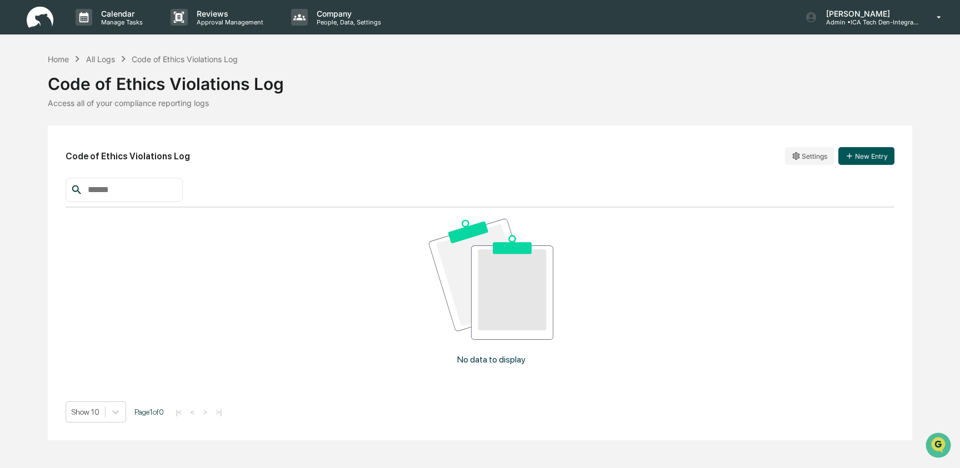
click at [858, 157] on button "New Entry" at bounding box center [866, 156] width 56 height 18
click at [66, 61] on div "Home" at bounding box center [58, 58] width 21 height 9
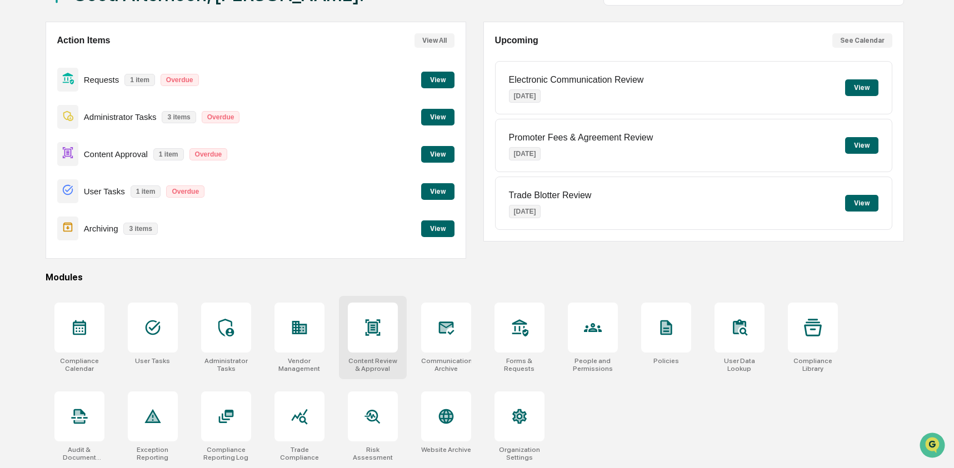
scroll to position [89, 0]
click at [301, 413] on icon at bounding box center [299, 417] width 16 height 16
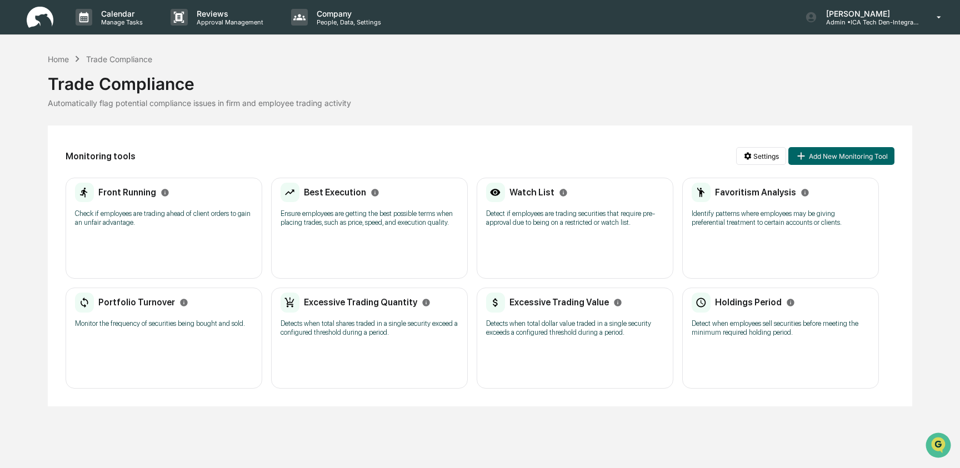
click at [172, 218] on p "Check if employees are trading ahead of client orders to gain an unfair advanta…" at bounding box center [164, 218] width 178 height 18
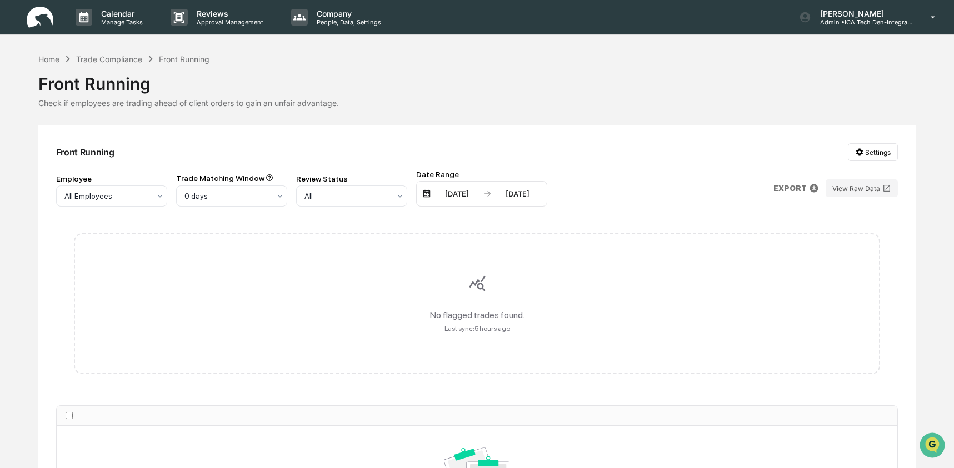
click at [440, 185] on div "[DATE] [DATE]" at bounding box center [481, 194] width 131 height 26
click at [442, 196] on div "[DATE]" at bounding box center [456, 193] width 47 height 9
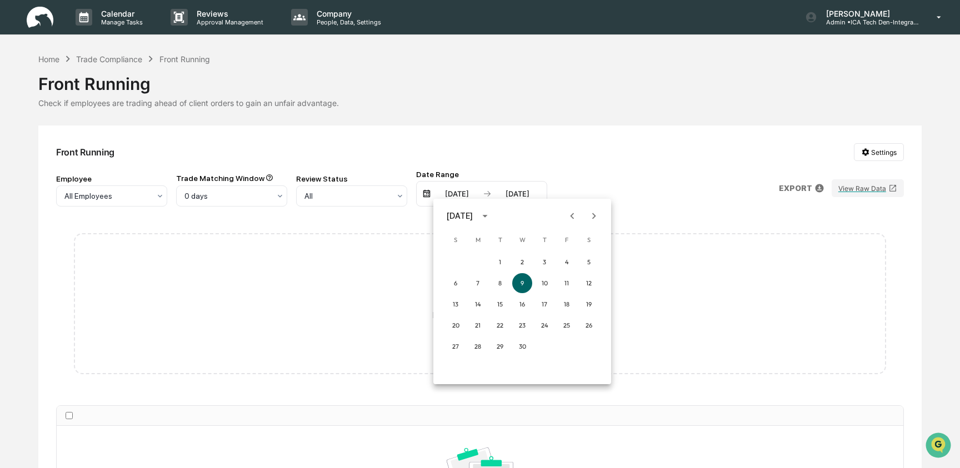
click at [573, 221] on icon "Previous month" at bounding box center [572, 216] width 12 height 12
click at [524, 262] on button "1" at bounding box center [522, 262] width 20 height 20
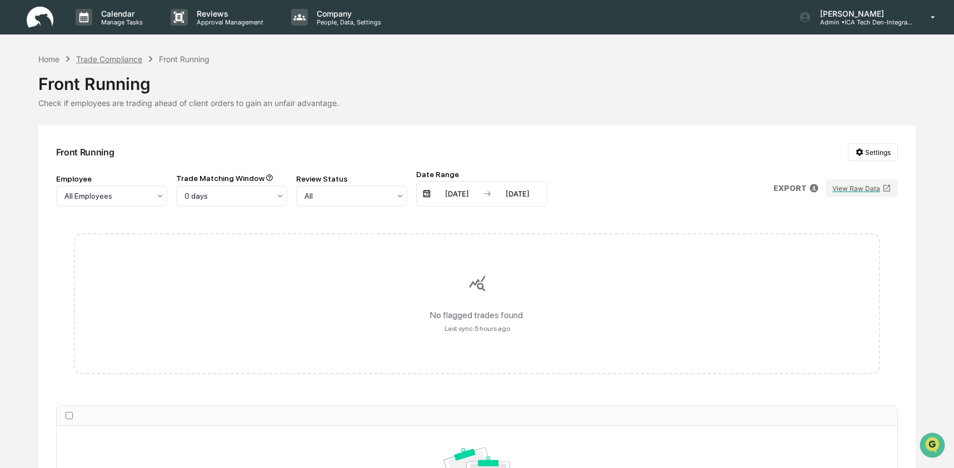
click at [109, 61] on div "Trade Compliance" at bounding box center [109, 58] width 66 height 9
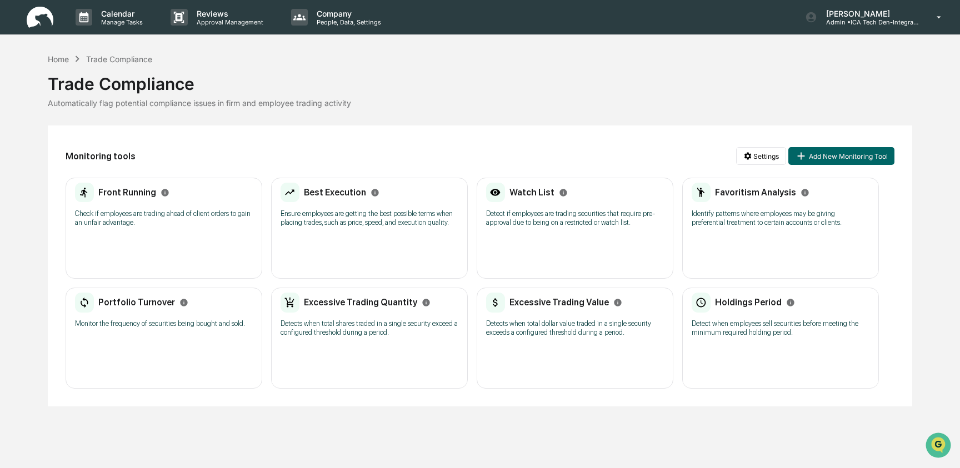
click at [377, 227] on p "Ensure employees are getting the best possible terms when placing trades, such …" at bounding box center [369, 218] width 178 height 18
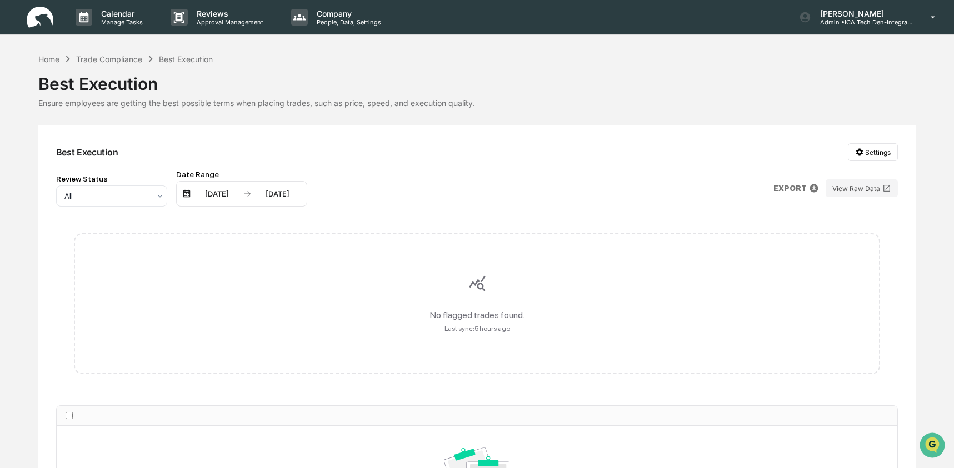
click at [223, 194] on div "04/09/2025" at bounding box center [216, 193] width 47 height 9
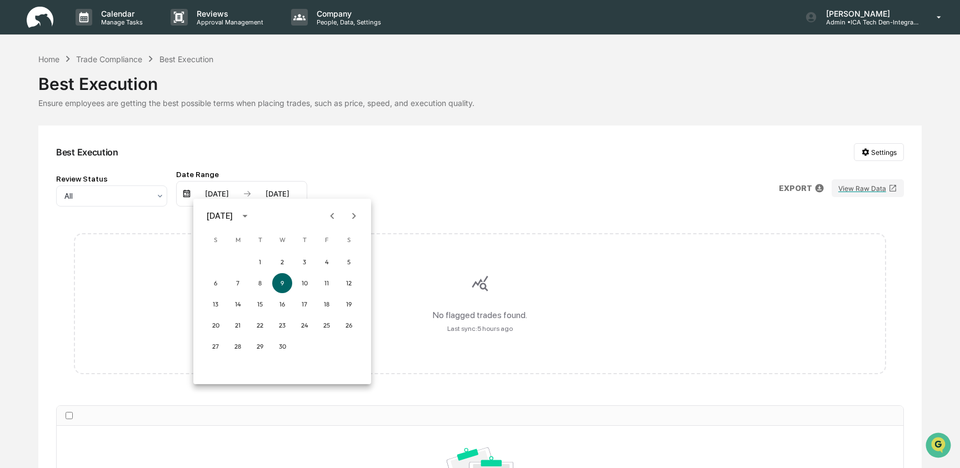
click at [334, 215] on icon "Previous month" at bounding box center [332, 216] width 12 height 12
click at [287, 259] on button "1" at bounding box center [282, 262] width 20 height 20
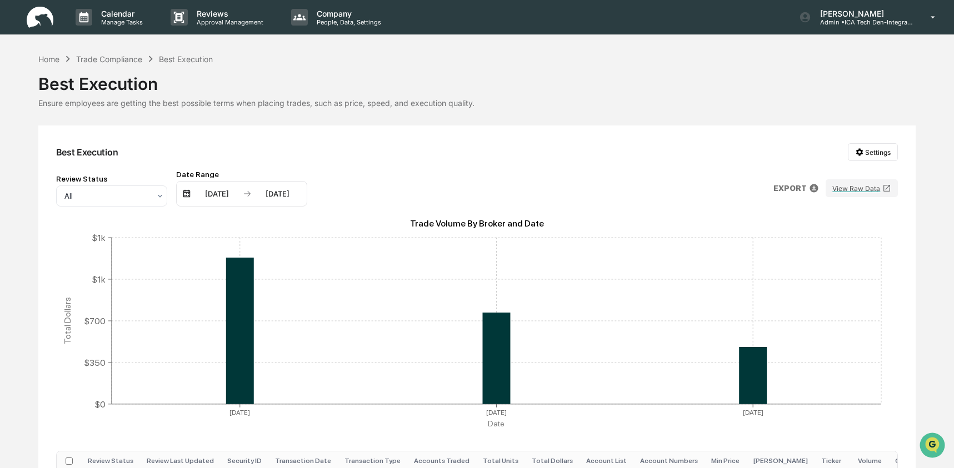
click at [364, 176] on div "Review Status All Date Range 01/01/2025 10/09/2025 EXPORT View Raw Data" at bounding box center [477, 188] width 842 height 37
click at [41, 62] on div "Home" at bounding box center [48, 58] width 21 height 9
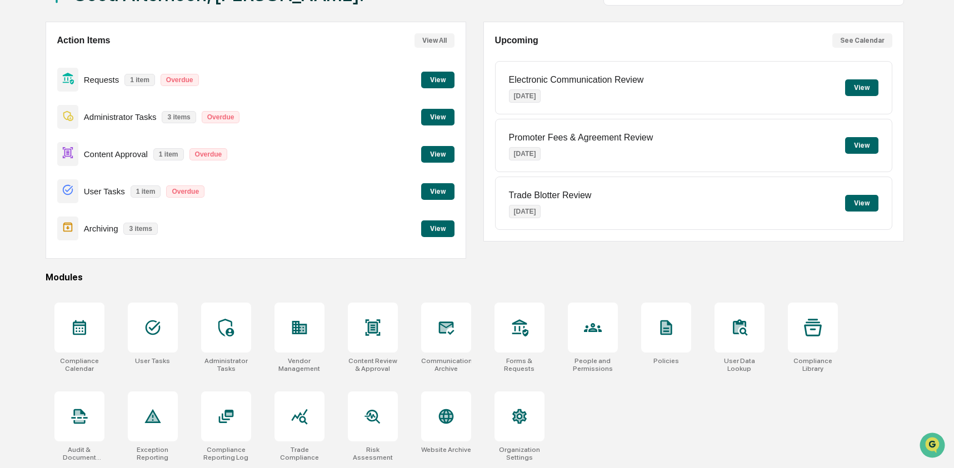
scroll to position [89, 0]
click at [304, 330] on icon at bounding box center [302, 328] width 6 height 7
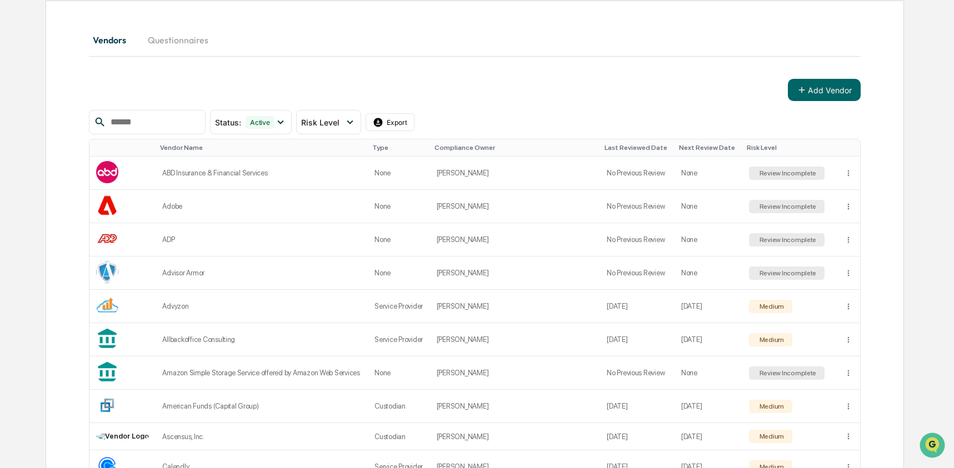
scroll to position [96, 0]
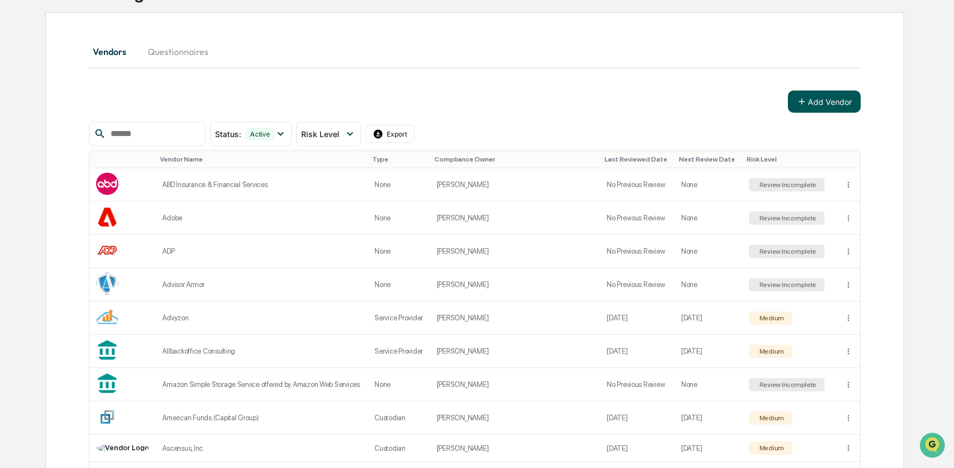
click at [815, 109] on button "Add Vendor" at bounding box center [824, 102] width 73 height 22
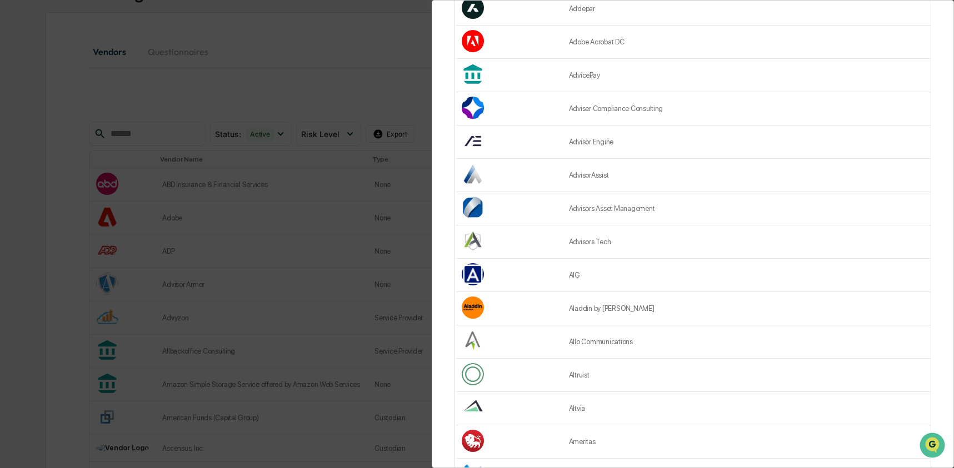
scroll to position [0, 0]
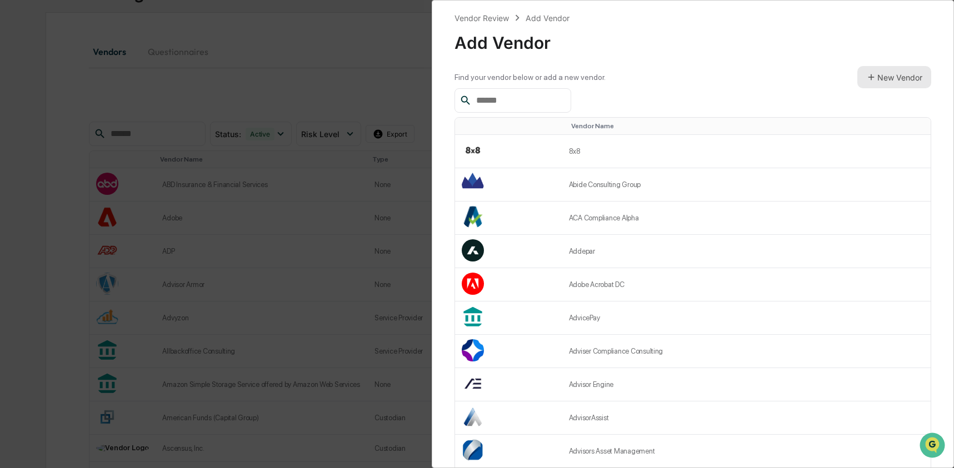
click at [868, 82] on button "New Vendor" at bounding box center [894, 77] width 74 height 22
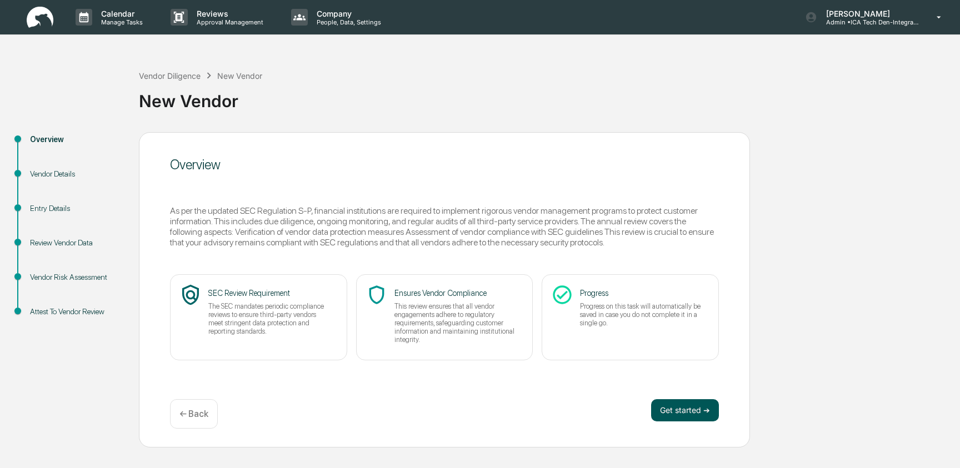
click at [707, 408] on button "Get started ➔" at bounding box center [685, 410] width 68 height 22
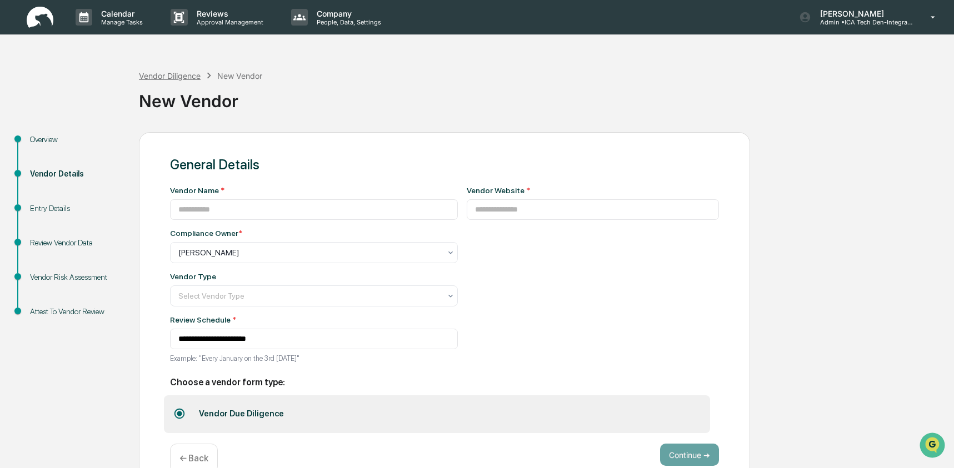
click at [176, 75] on div "Vendor Diligence" at bounding box center [170, 75] width 62 height 9
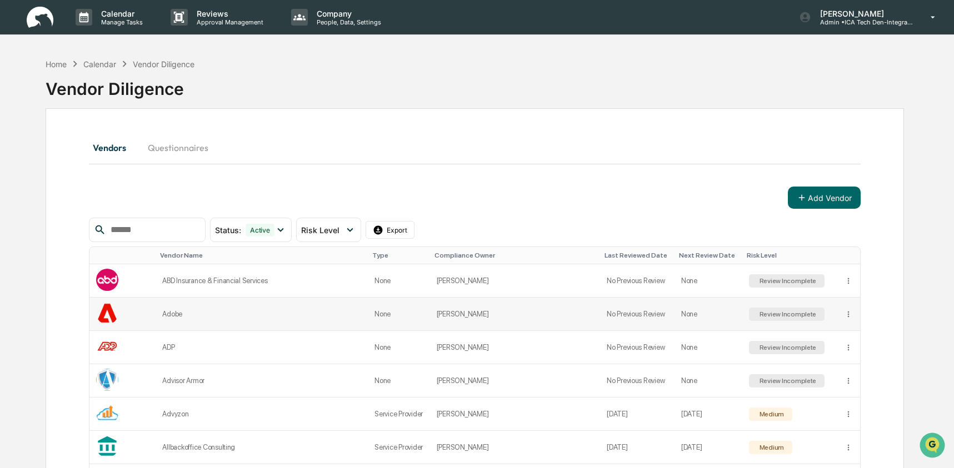
click at [304, 314] on td "Adobe" at bounding box center [262, 314] width 212 height 33
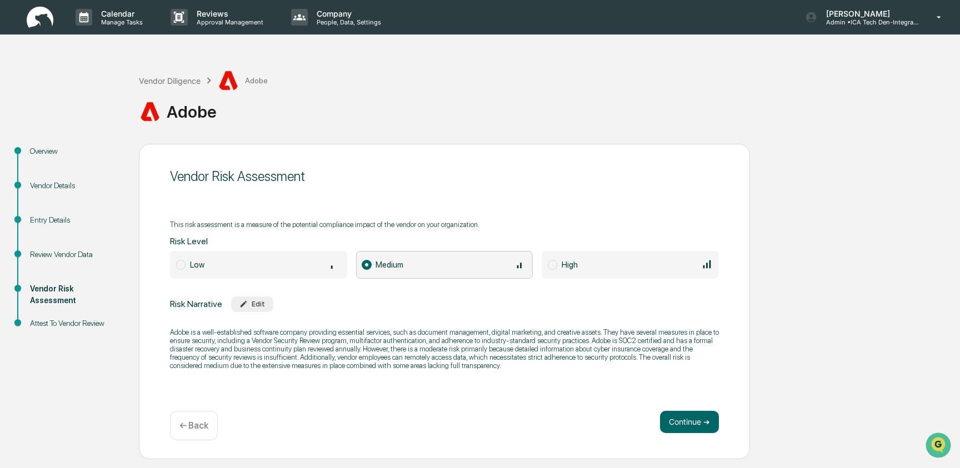
click at [51, 181] on div "Vendor Details" at bounding box center [75, 186] width 91 height 12
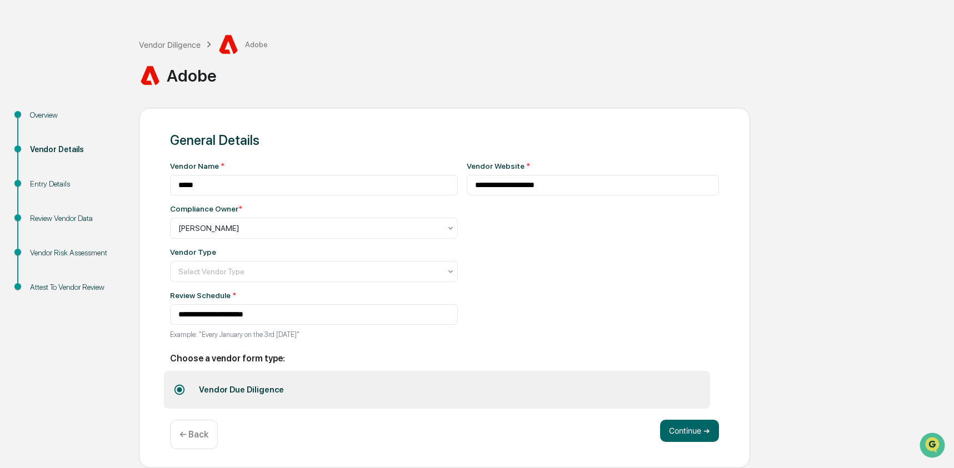
scroll to position [38, 0]
click at [700, 424] on button "Continue ➔" at bounding box center [689, 431] width 59 height 22
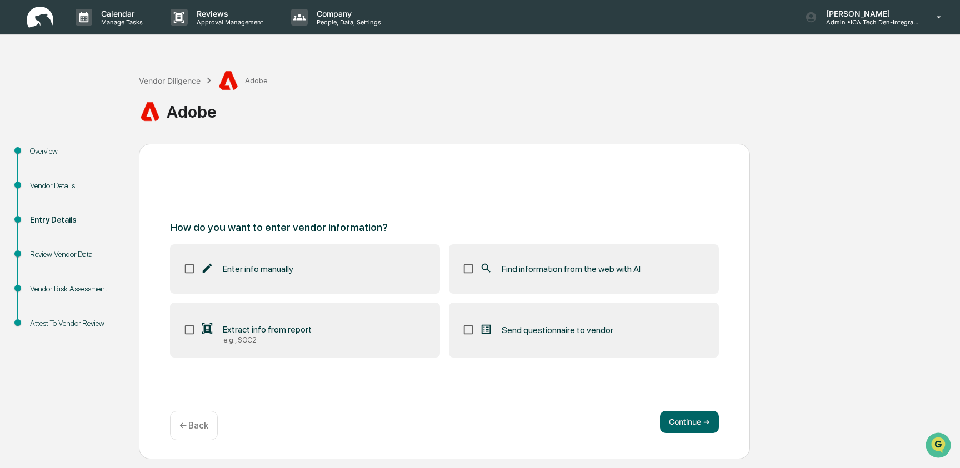
click at [485, 267] on icon at bounding box center [486, 268] width 12 height 12
click at [94, 252] on div "Review Vendor Data" at bounding box center [75, 255] width 91 height 12
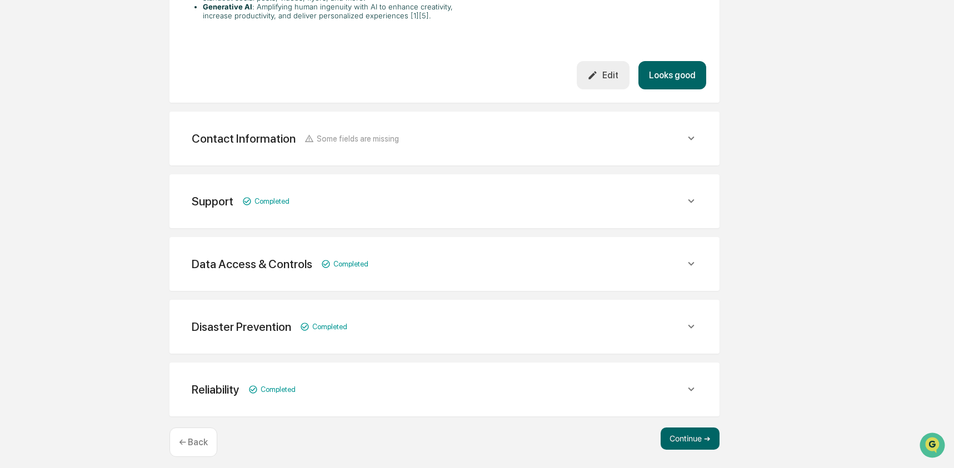
scroll to position [486, 0]
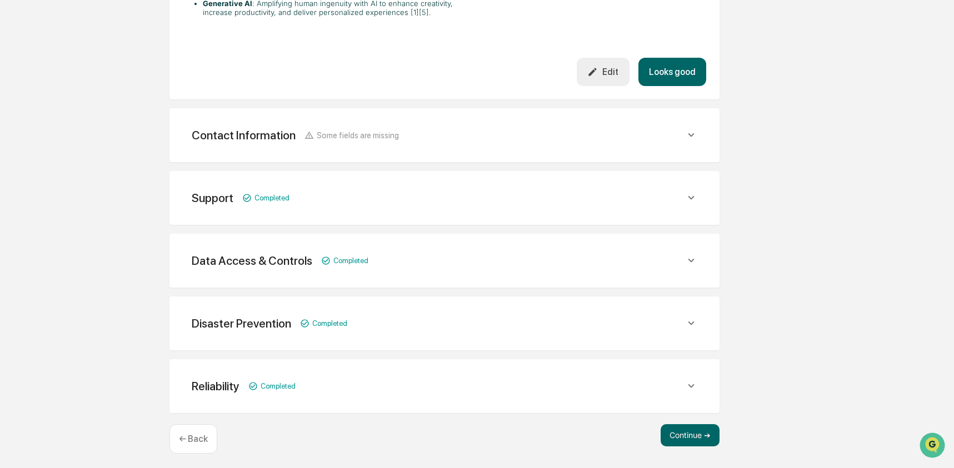
click at [480, 265] on div "Data Access & Controls Completed" at bounding box center [444, 260] width 523 height 27
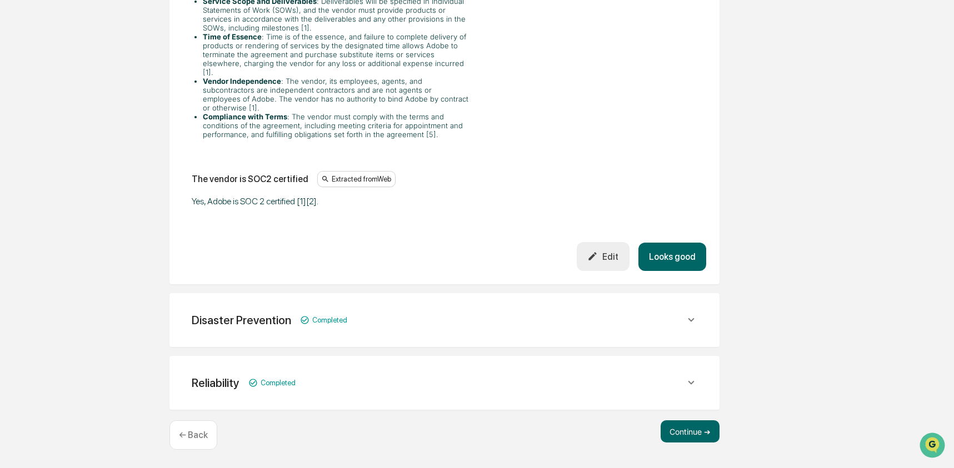
scroll to position [2167, 0]
click at [713, 430] on button "Continue ➔" at bounding box center [689, 431] width 59 height 22
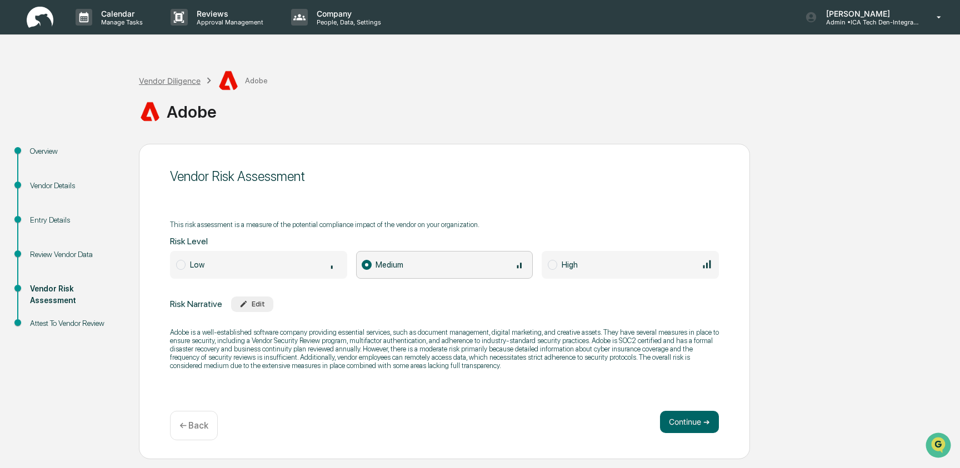
click at [166, 82] on div "Vendor Diligence" at bounding box center [170, 80] width 62 height 9
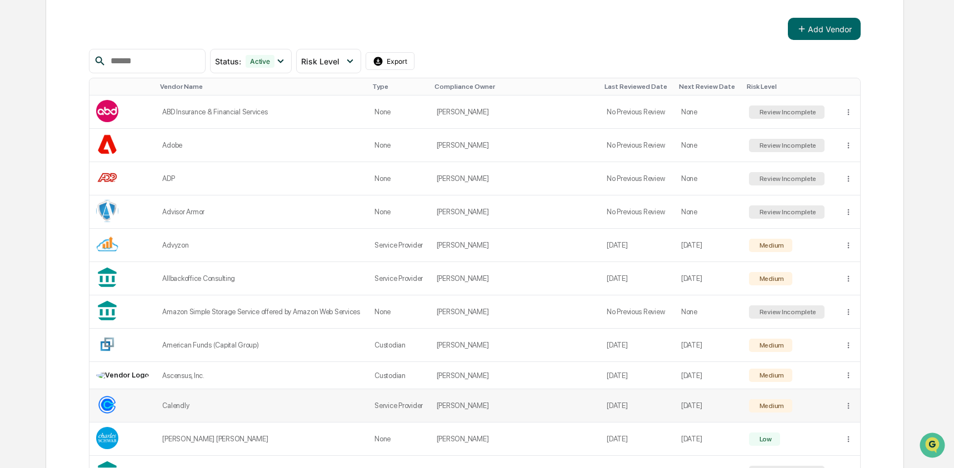
scroll to position [285, 0]
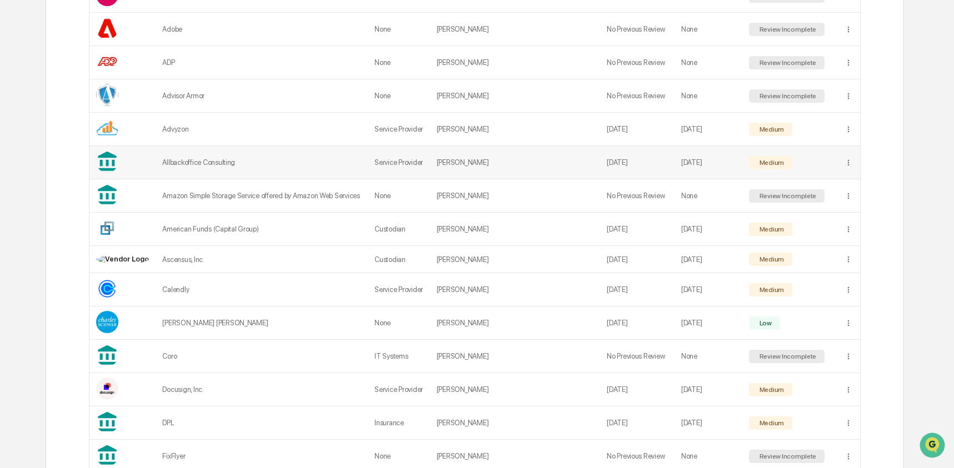
click at [265, 167] on div "Allbackoffice Consulting" at bounding box center [261, 162] width 199 height 8
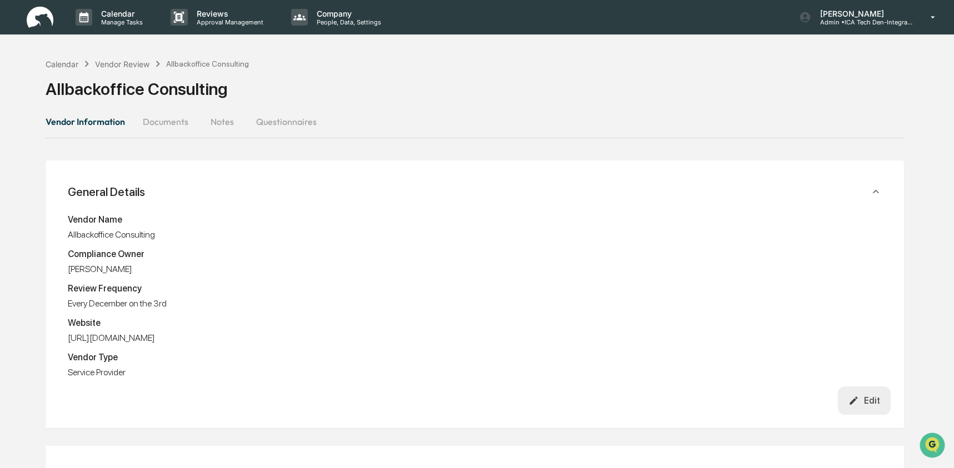
click at [180, 116] on button "Documents" at bounding box center [165, 121] width 63 height 27
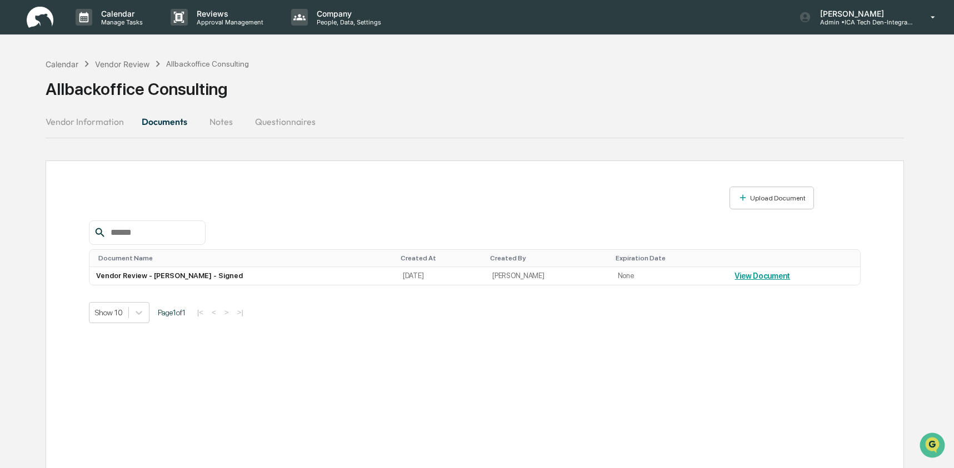
click at [219, 124] on button "Notes" at bounding box center [221, 121] width 50 height 27
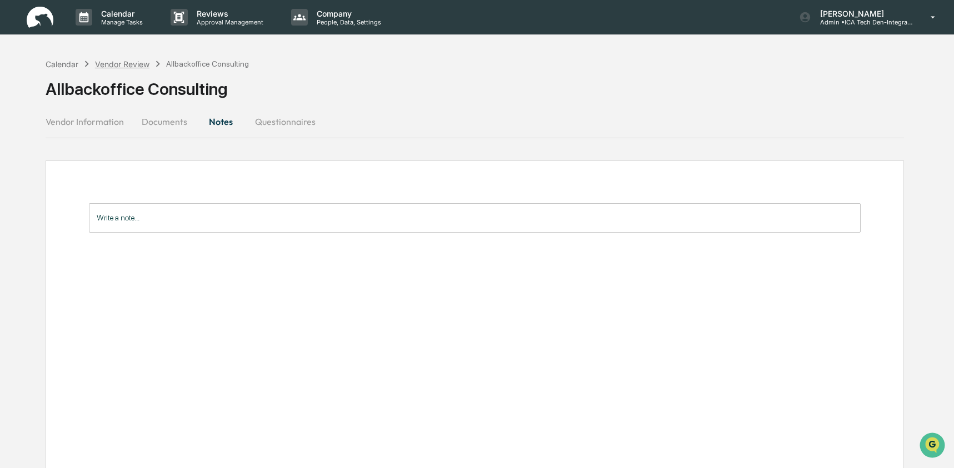
click at [98, 65] on div "Vendor Review" at bounding box center [122, 63] width 54 height 9
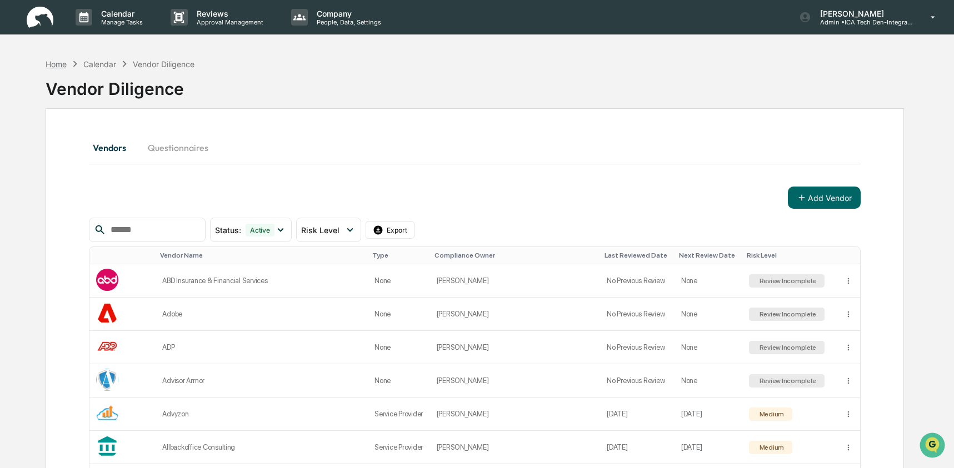
click at [63, 67] on div "Home" at bounding box center [56, 63] width 21 height 9
